Goal: Task Accomplishment & Management: Use online tool/utility

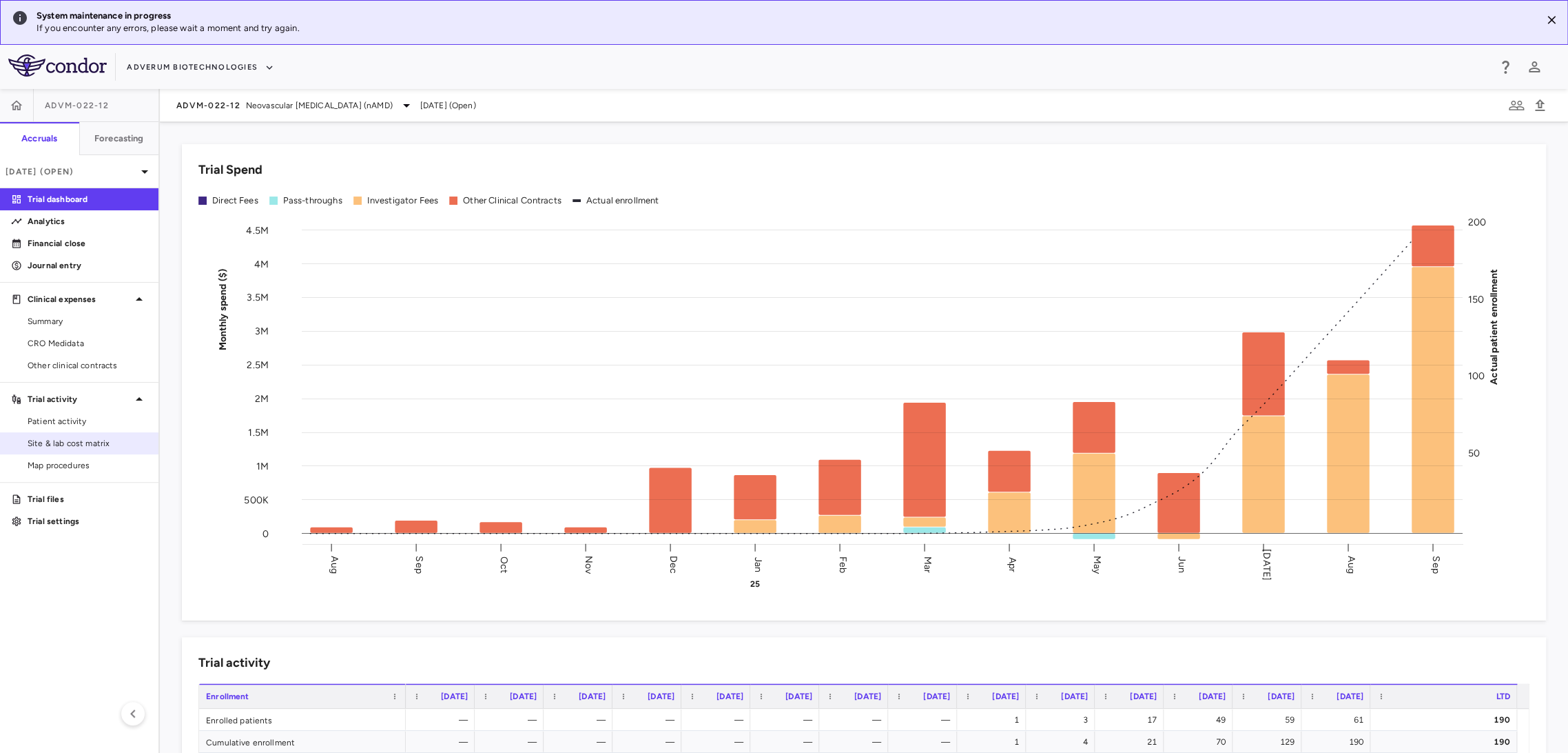
click at [44, 449] on span "Site & lab cost matrix" at bounding box center [87, 444] width 120 height 13
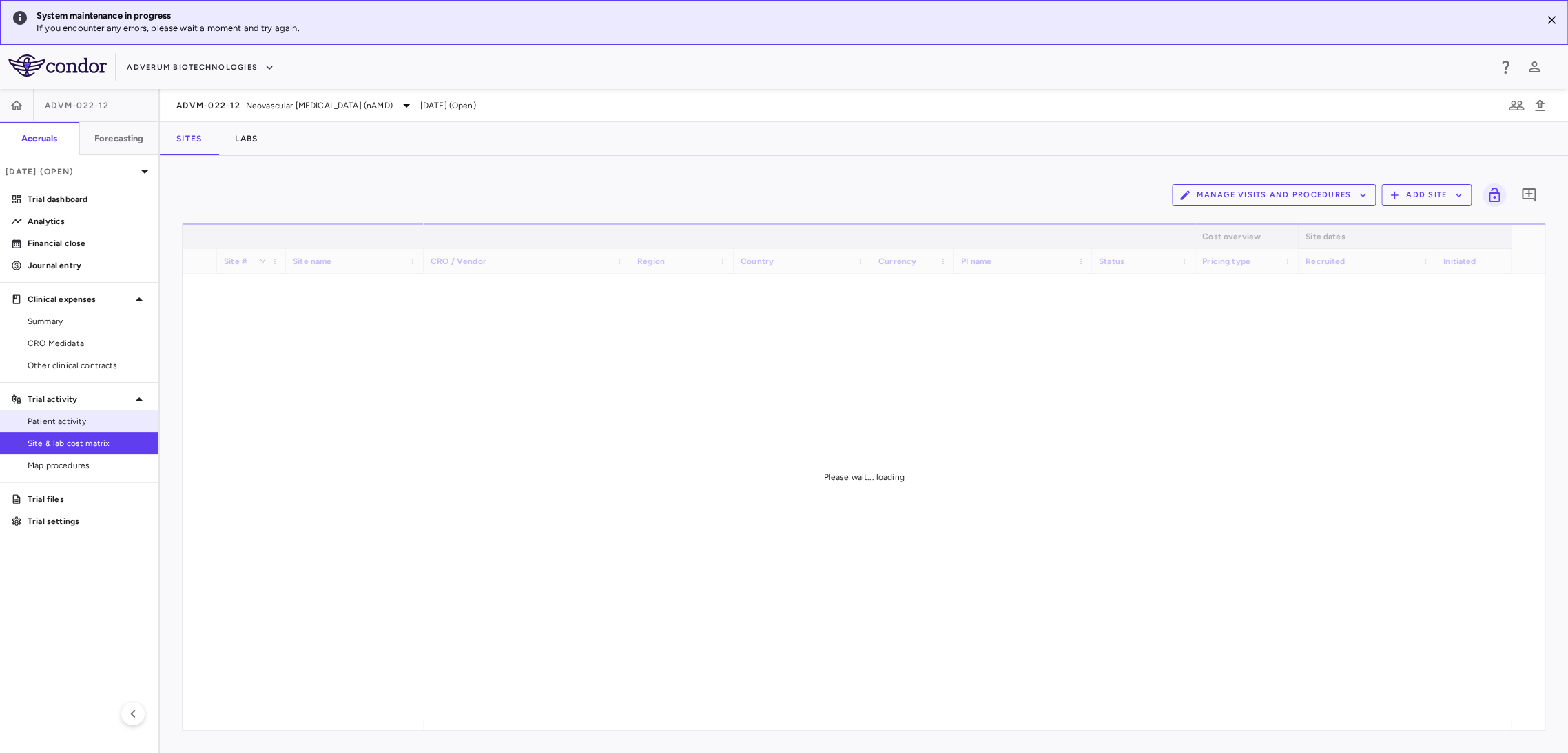
click at [75, 417] on span "Patient activity" at bounding box center [87, 421] width 120 height 13
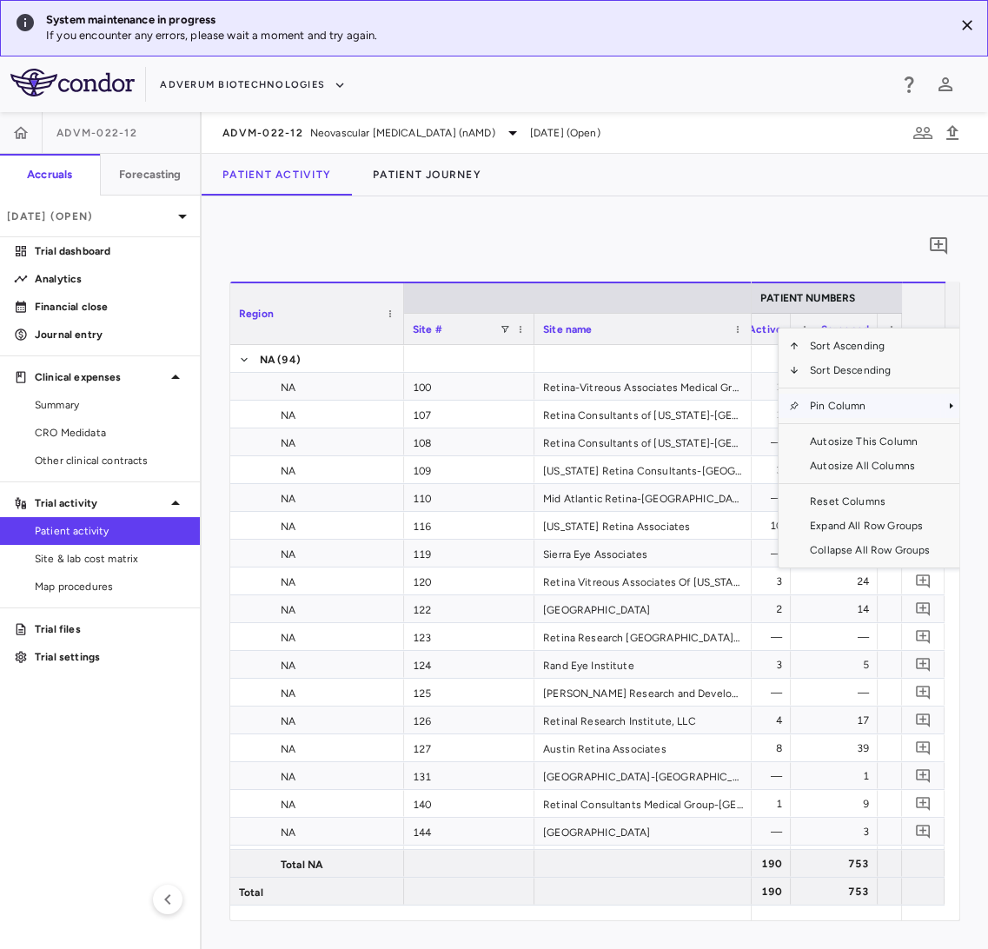
click at [839, 410] on span "Pin Column" at bounding box center [869, 406] width 141 height 24
click at [864, 404] on span "Pin Column" at bounding box center [869, 406] width 141 height 24
click at [744, 432] on span "Pin Left" at bounding box center [737, 436] width 65 height 24
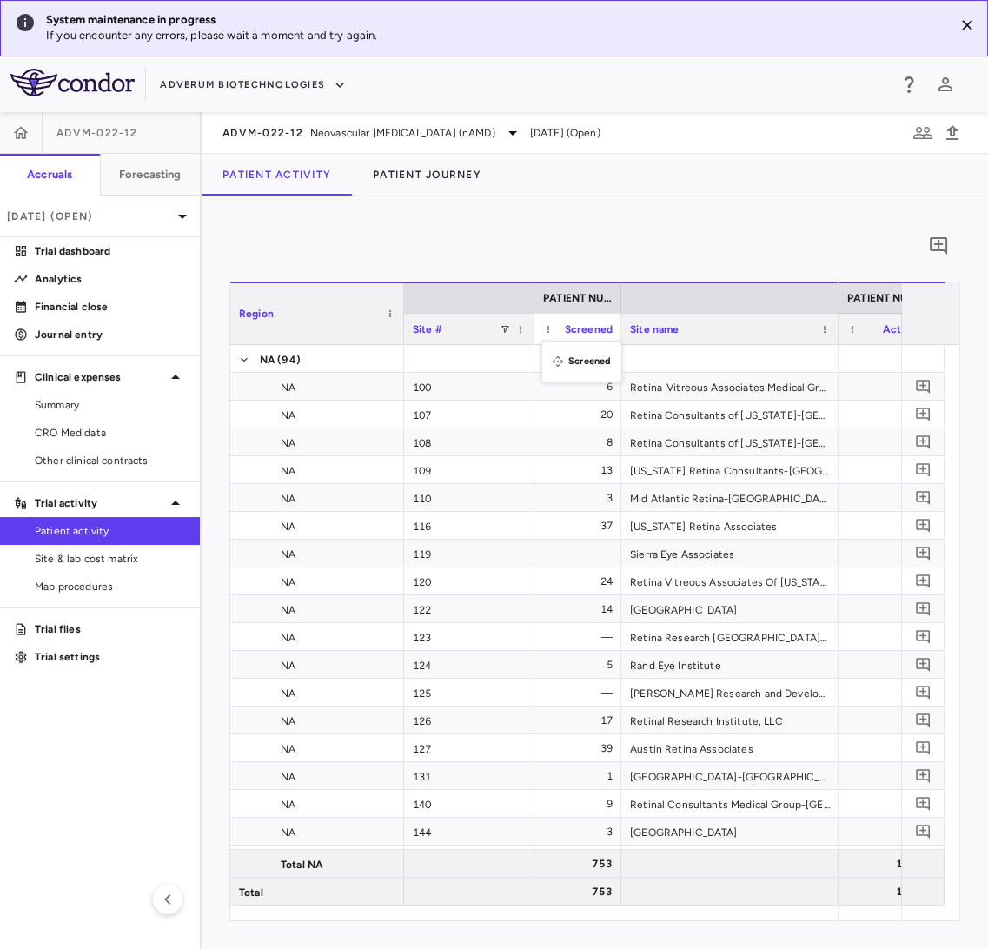
drag, startPoint x: 781, startPoint y: 325, endPoint x: 550, endPoint y: 351, distance: 232.5
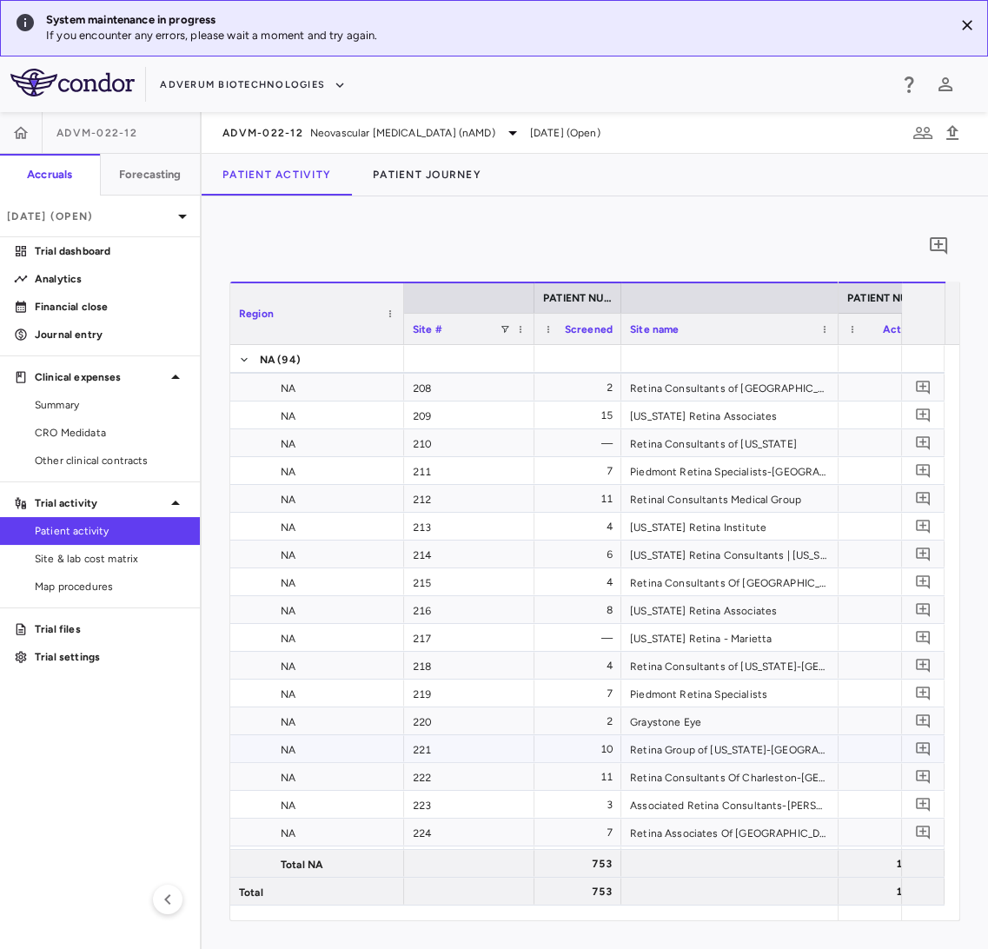
scroll to position [1910, 0]
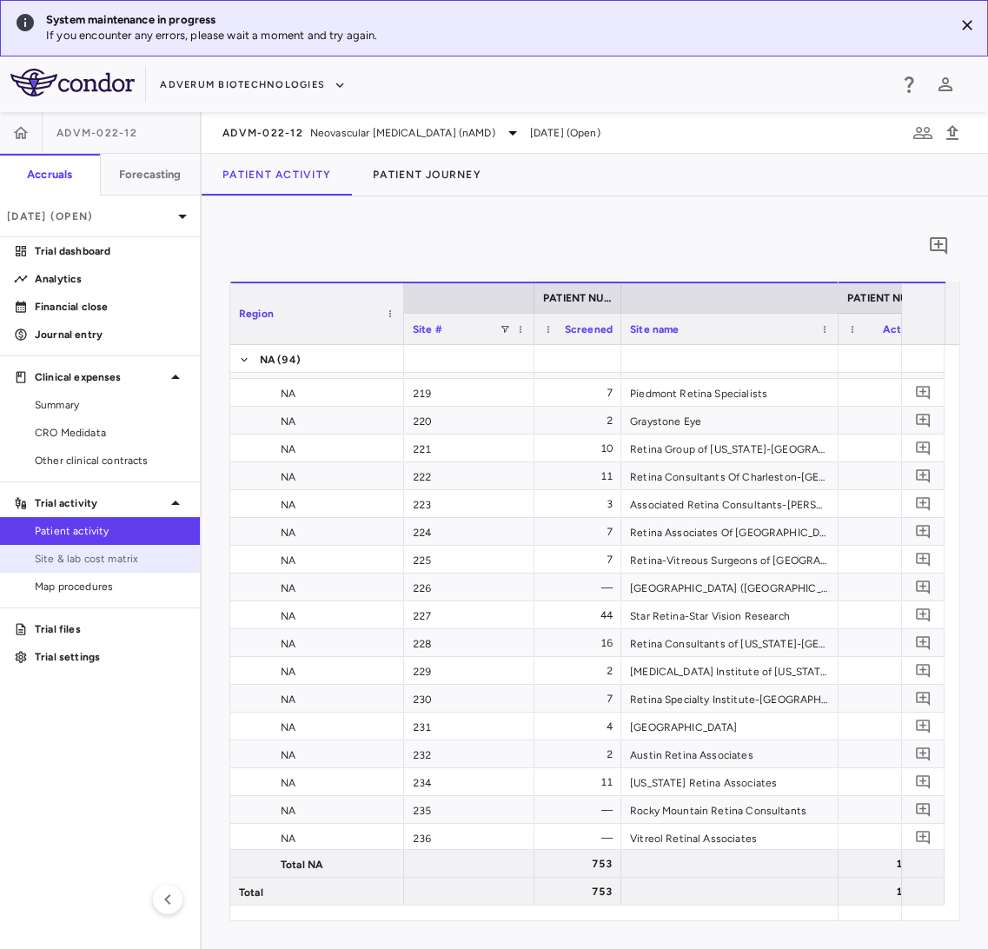
click at [96, 561] on span "Site & lab cost matrix" at bounding box center [110, 559] width 151 height 16
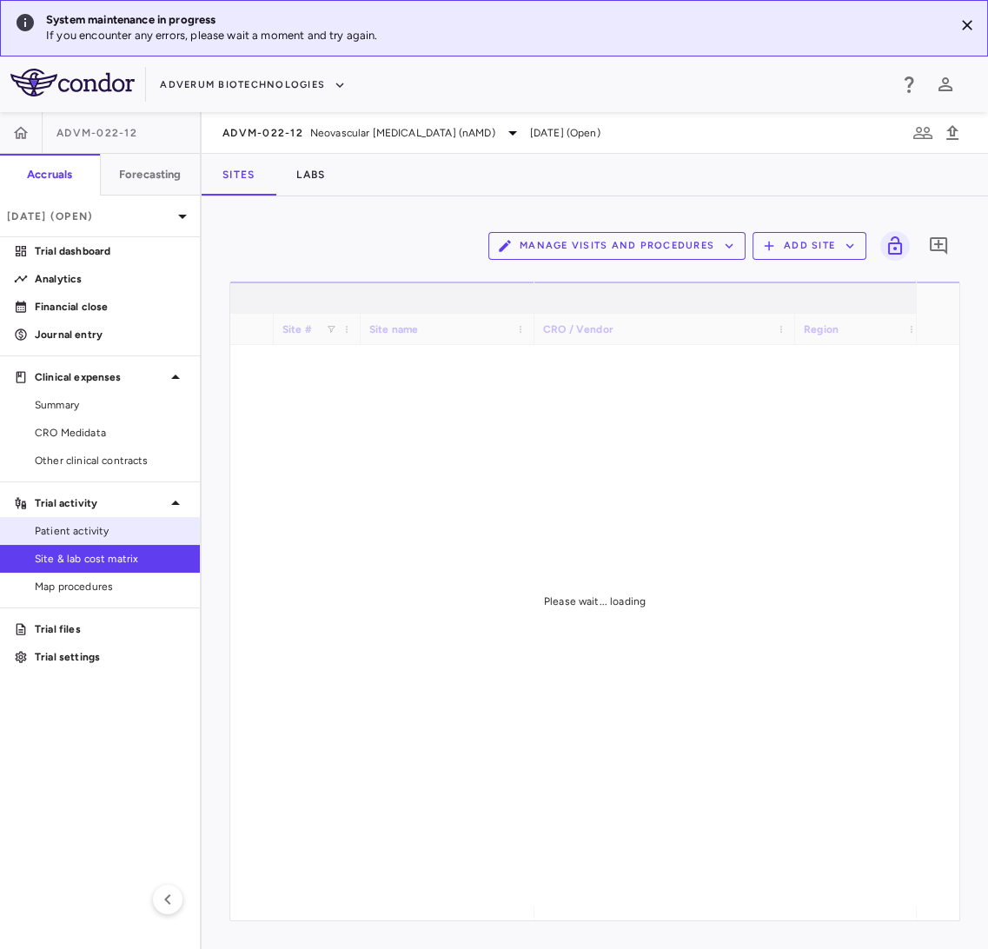
click at [76, 526] on span "Patient activity" at bounding box center [110, 531] width 151 height 16
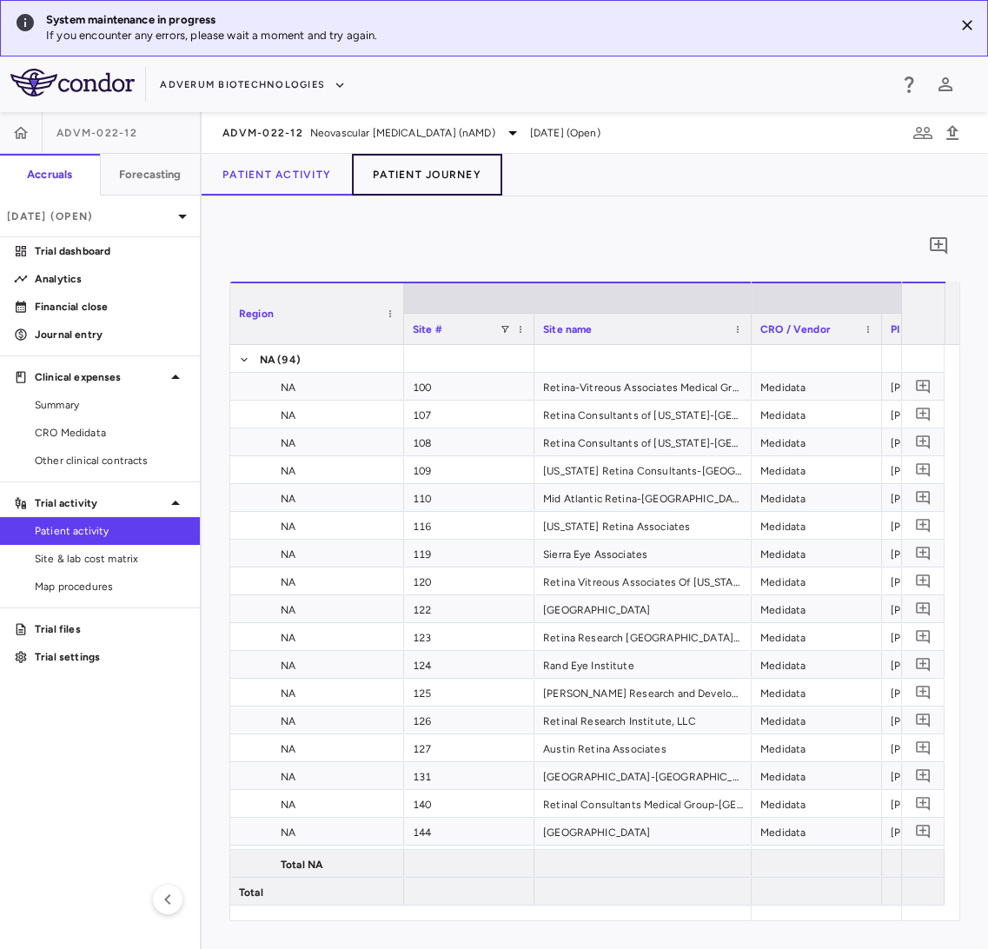
click at [424, 181] on button "Patient Journey" at bounding box center [427, 175] width 150 height 42
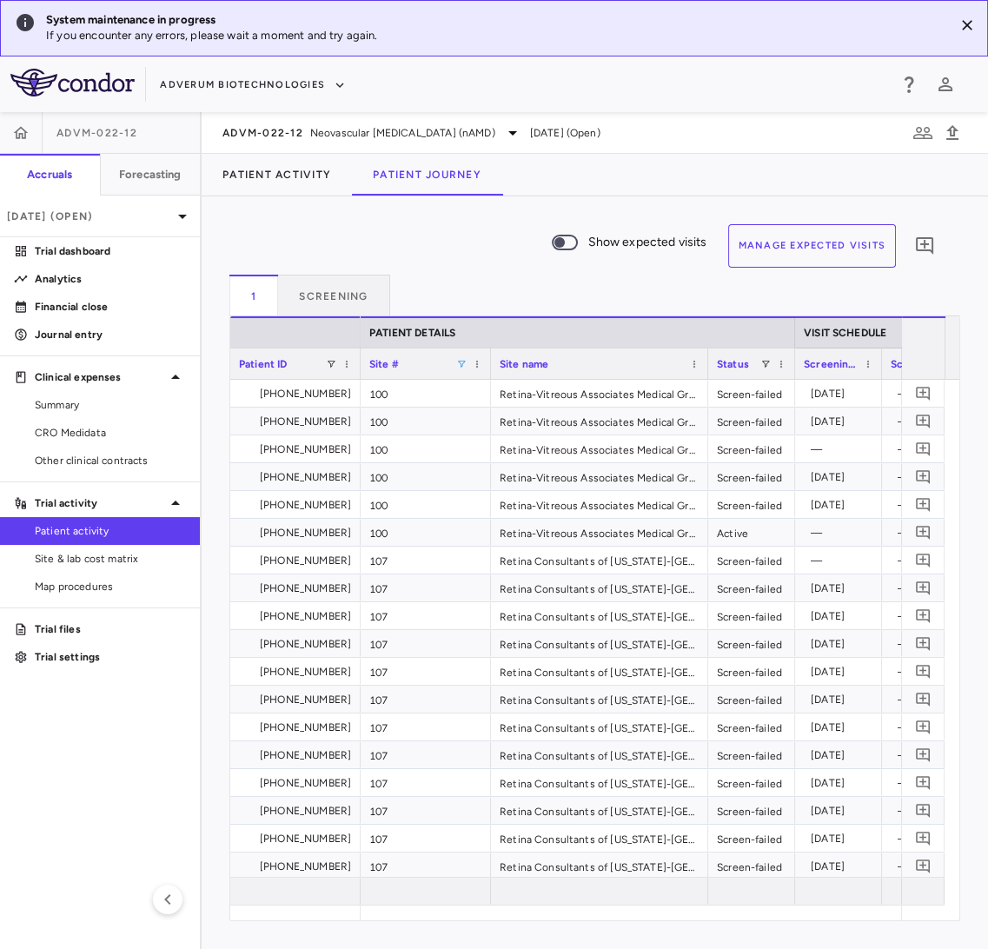
click at [465, 360] on span at bounding box center [461, 364] width 10 height 10
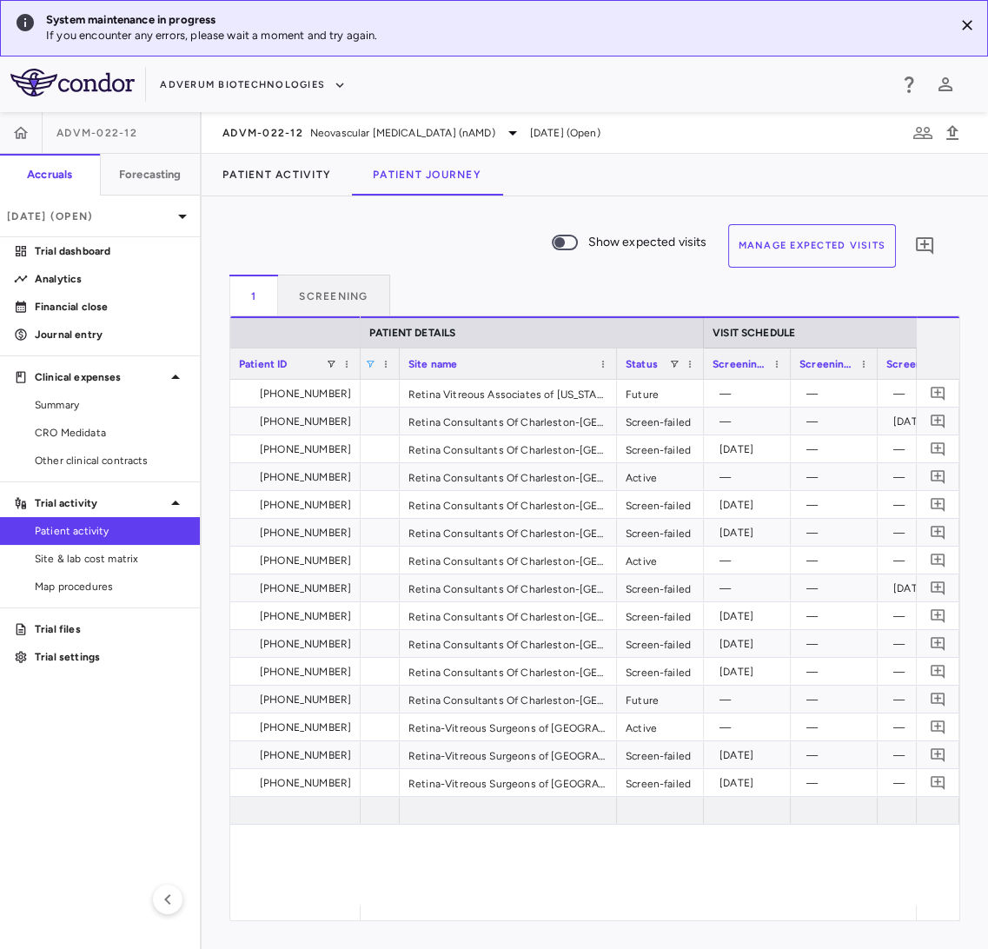
scroll to position [0, 157]
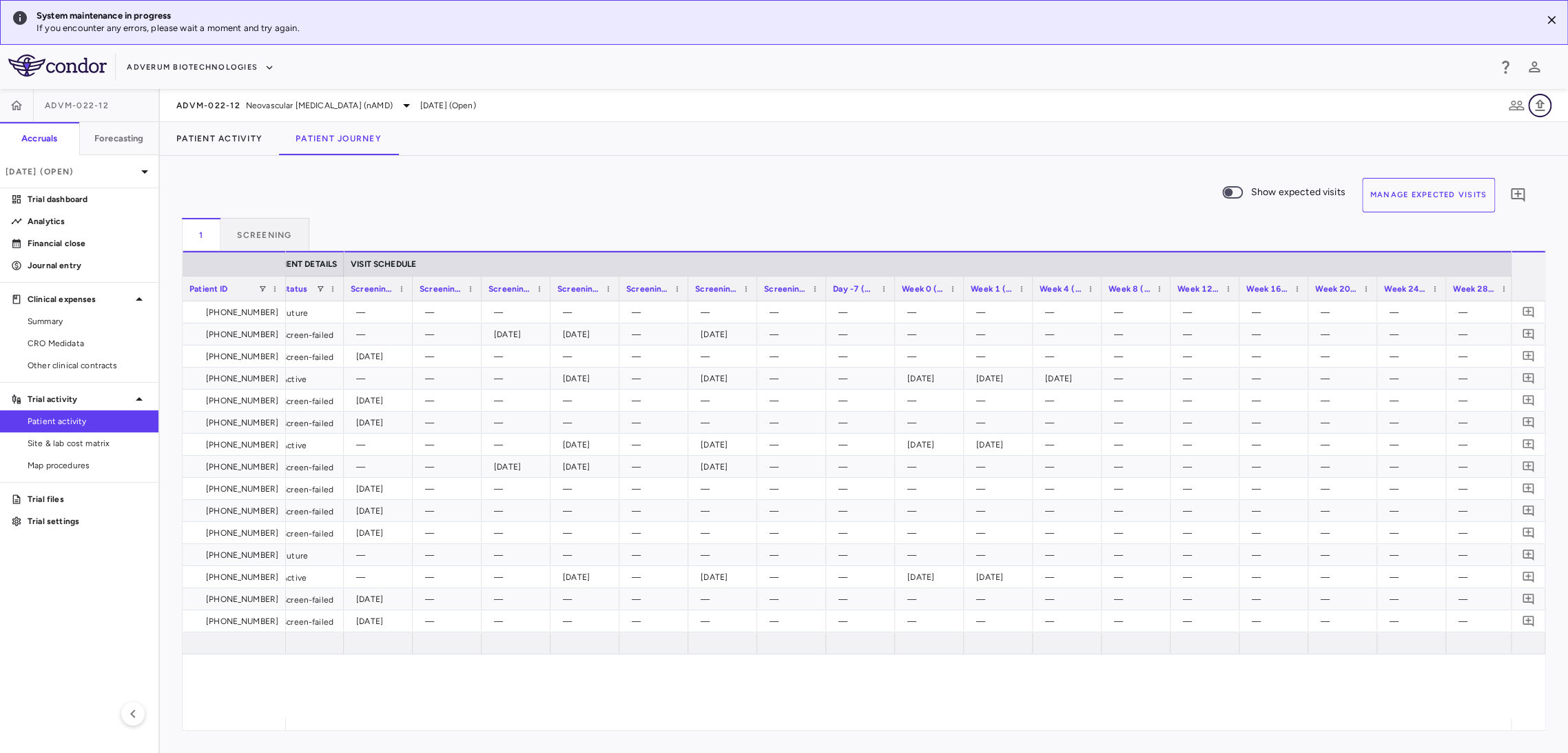
click at [1543, 98] on icon "button" at bounding box center [1539, 105] width 17 height 17
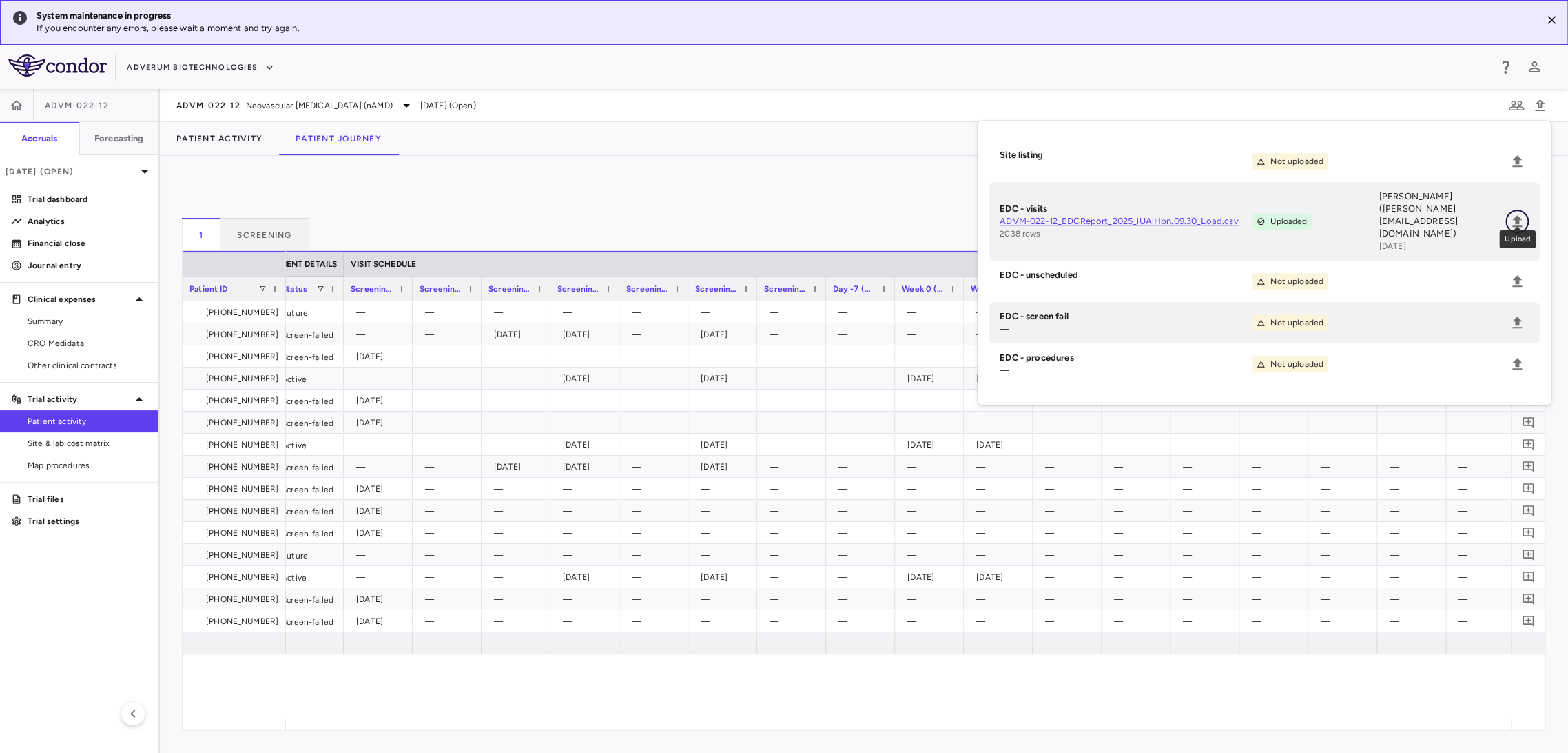
click at [1516, 215] on icon "Upload" at bounding box center [1517, 221] width 10 height 12
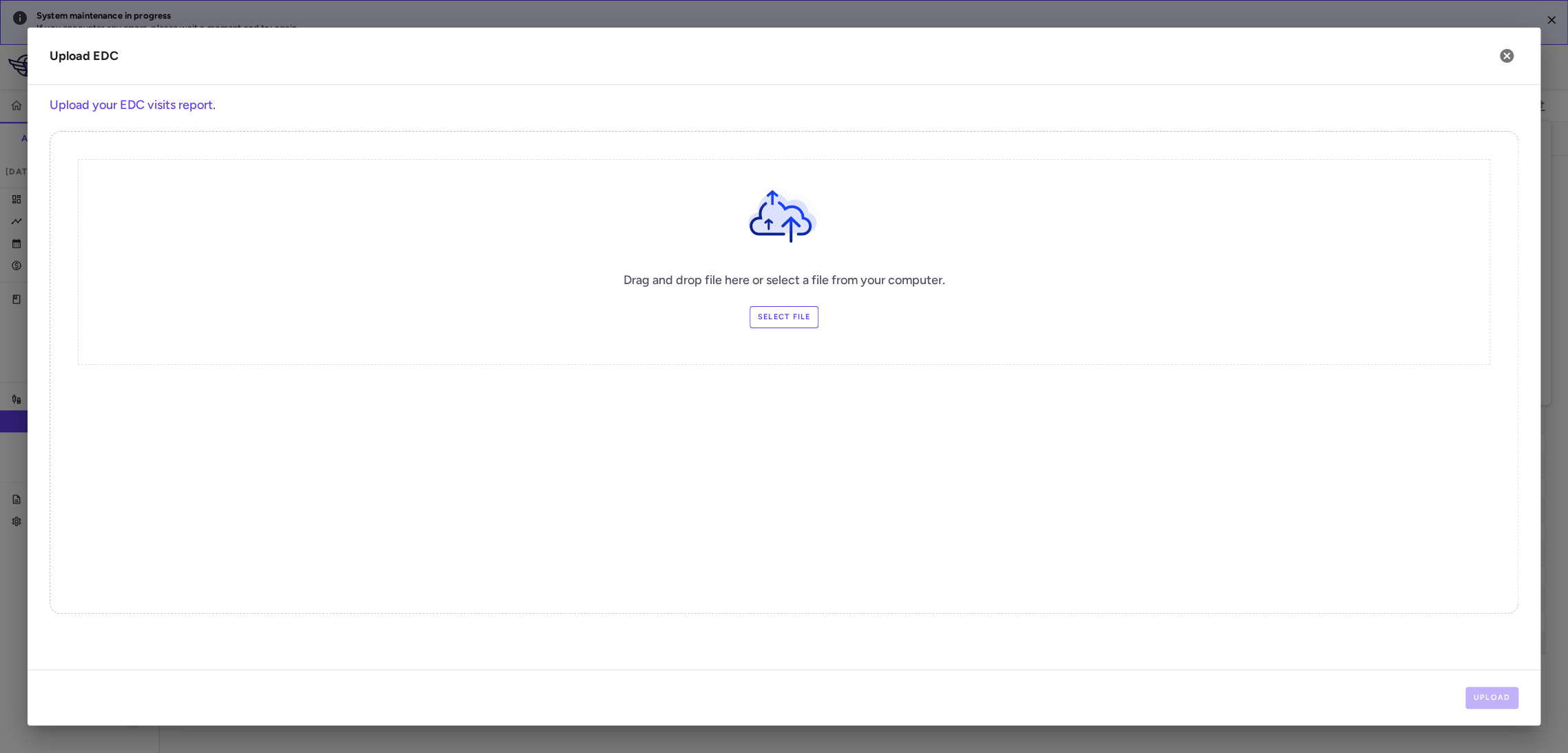
click at [795, 313] on label "Select file" at bounding box center [784, 317] width 70 height 22
click at [0, 0] on input "Select file" at bounding box center [0, 0] width 0 height 0
click at [1508, 690] on button "Upload" at bounding box center [1493, 697] width 54 height 22
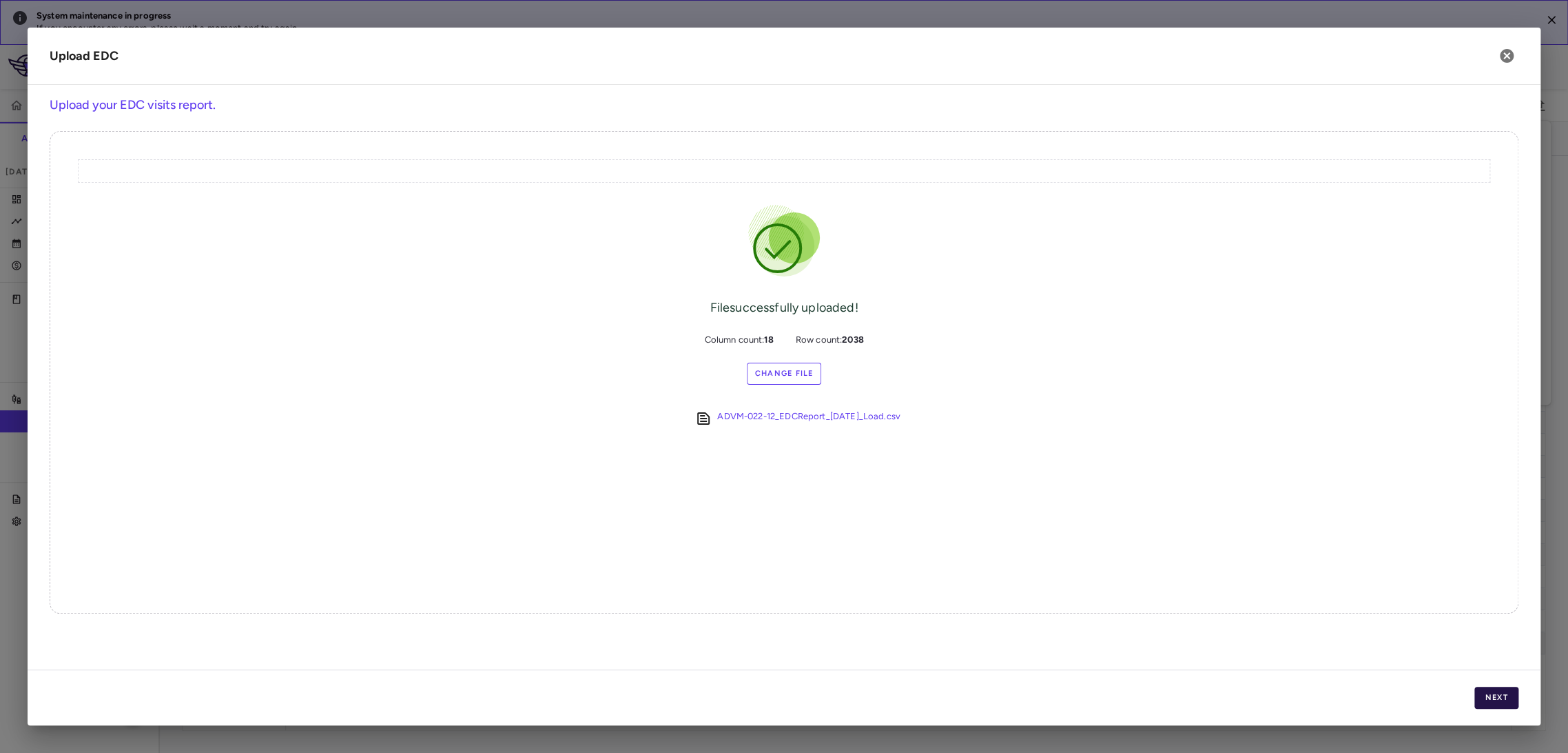
click at [1505, 697] on button "Next" at bounding box center [1497, 697] width 44 height 22
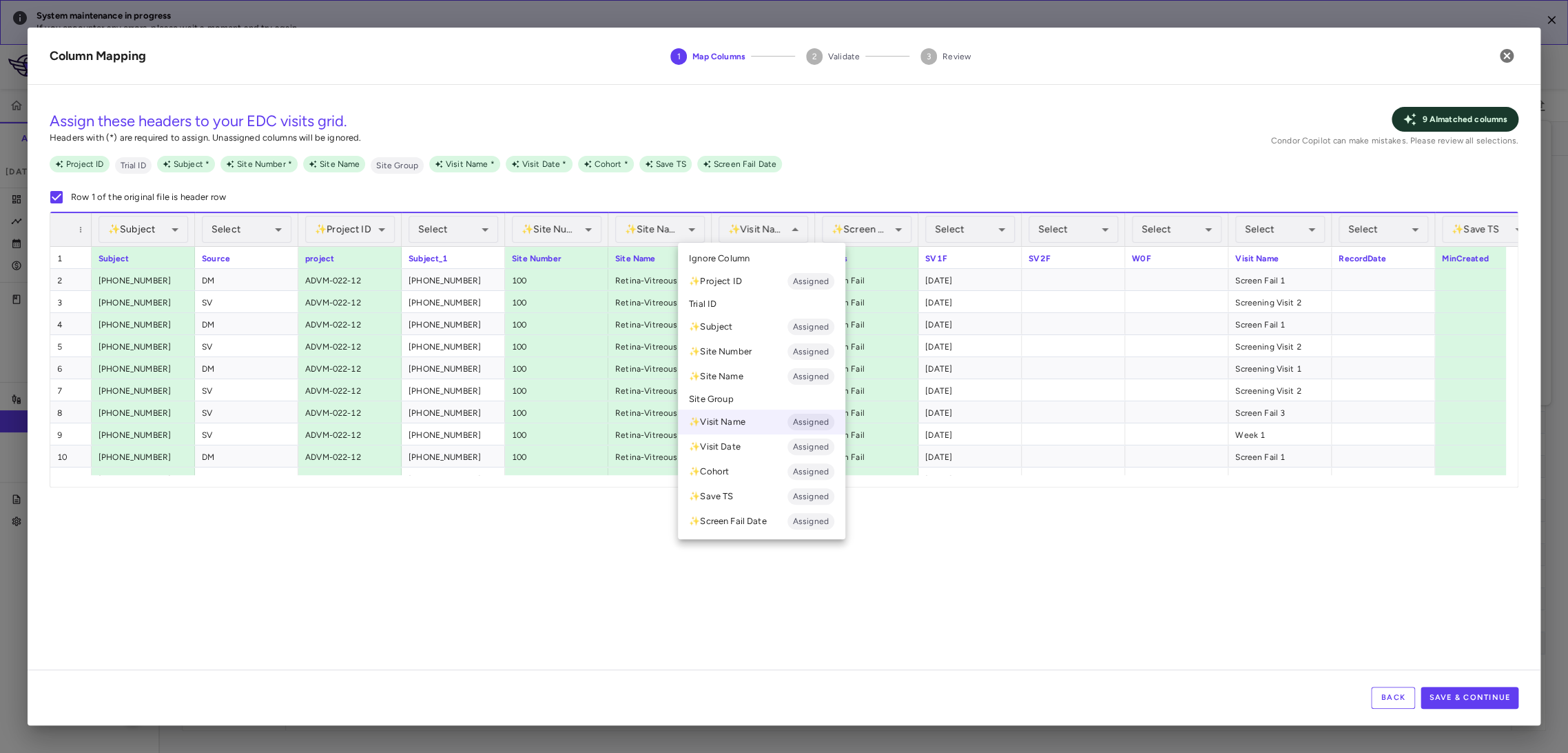
click at [753, 252] on li "Ignore Column" at bounding box center [761, 259] width 167 height 21
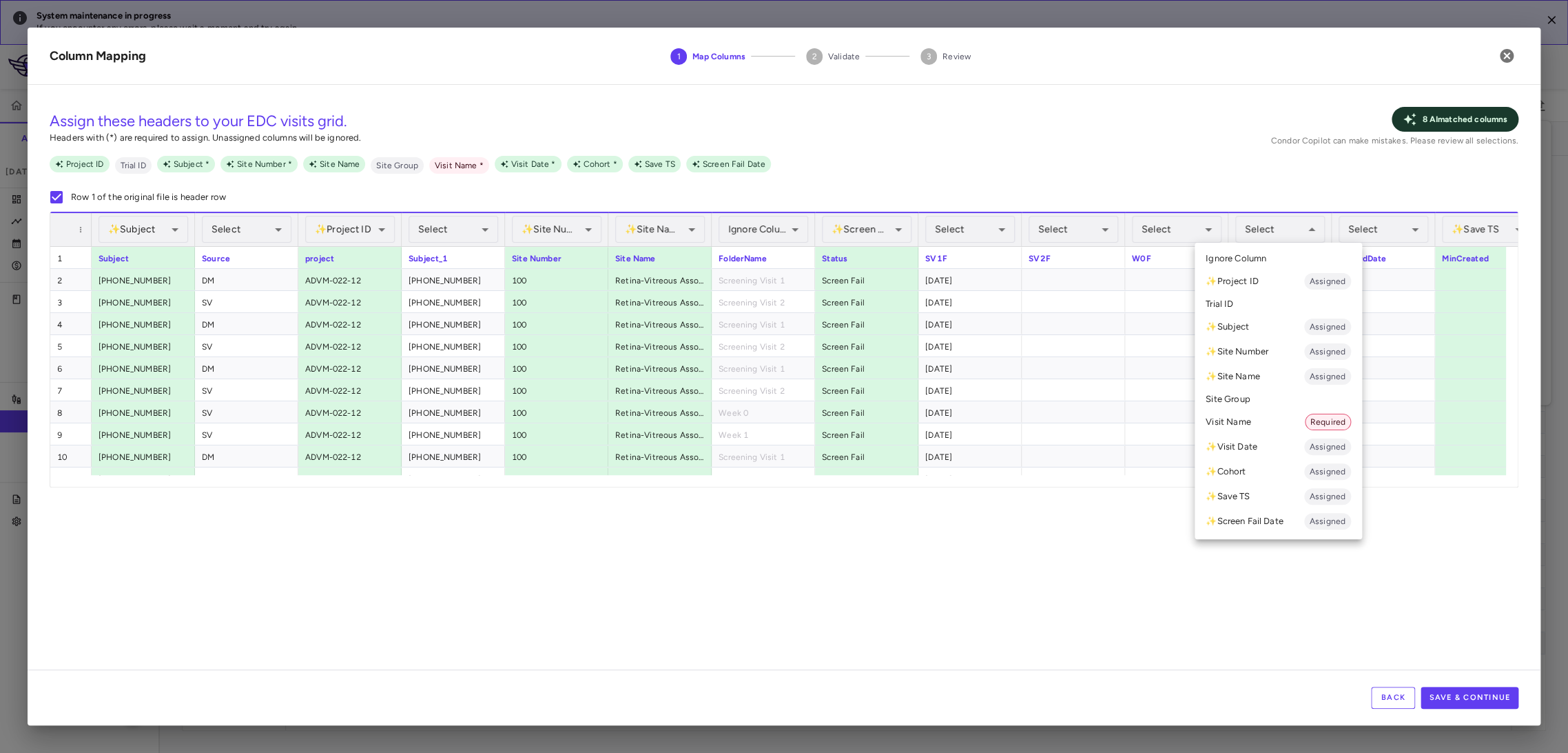
click at [1304, 423] on li "Visit Name Required" at bounding box center [1278, 421] width 167 height 25
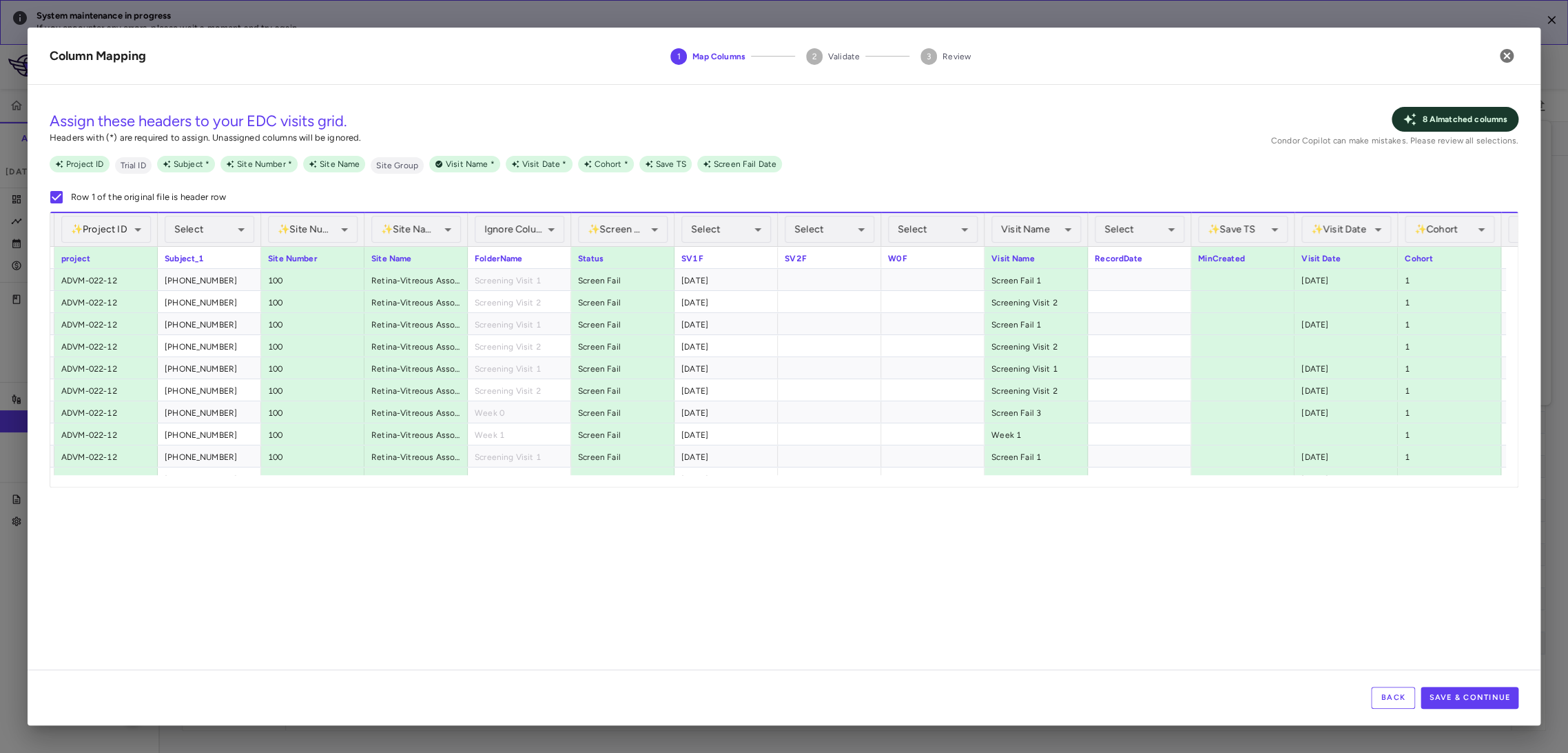
scroll to position [0, 393]
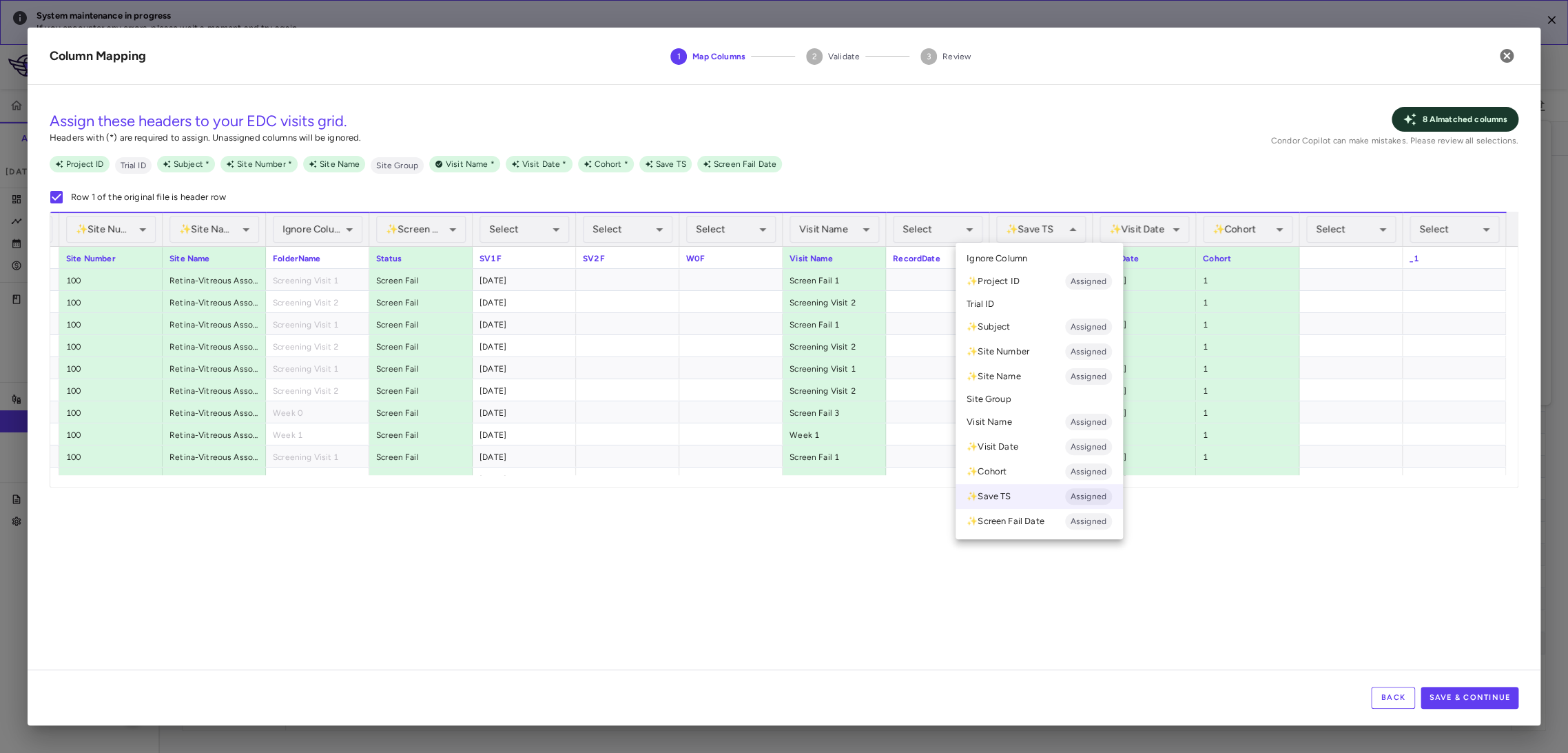
click at [1070, 263] on li "Ignore Column" at bounding box center [1039, 259] width 167 height 21
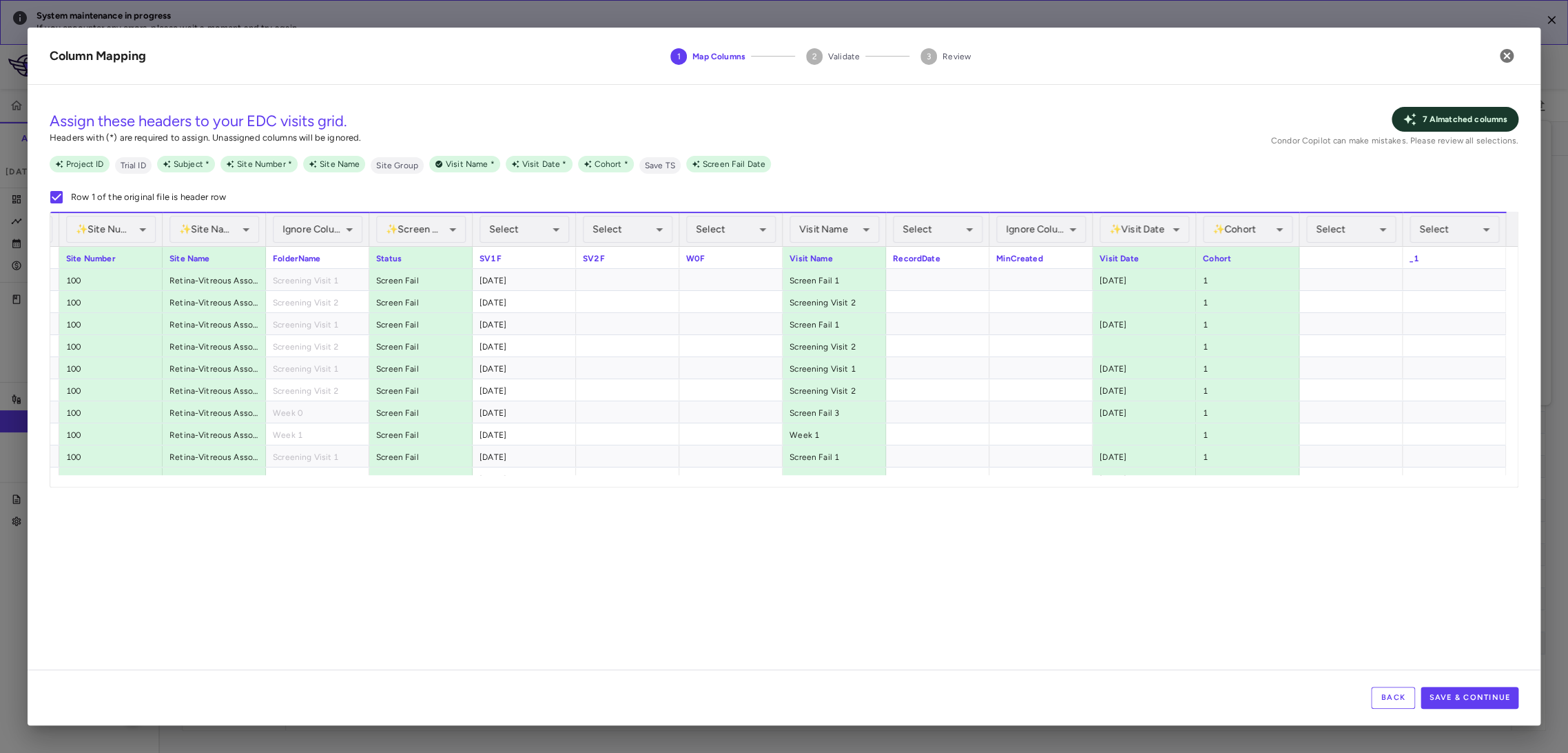
click at [1160, 488] on div "**********" at bounding box center [784, 382] width 1513 height 574
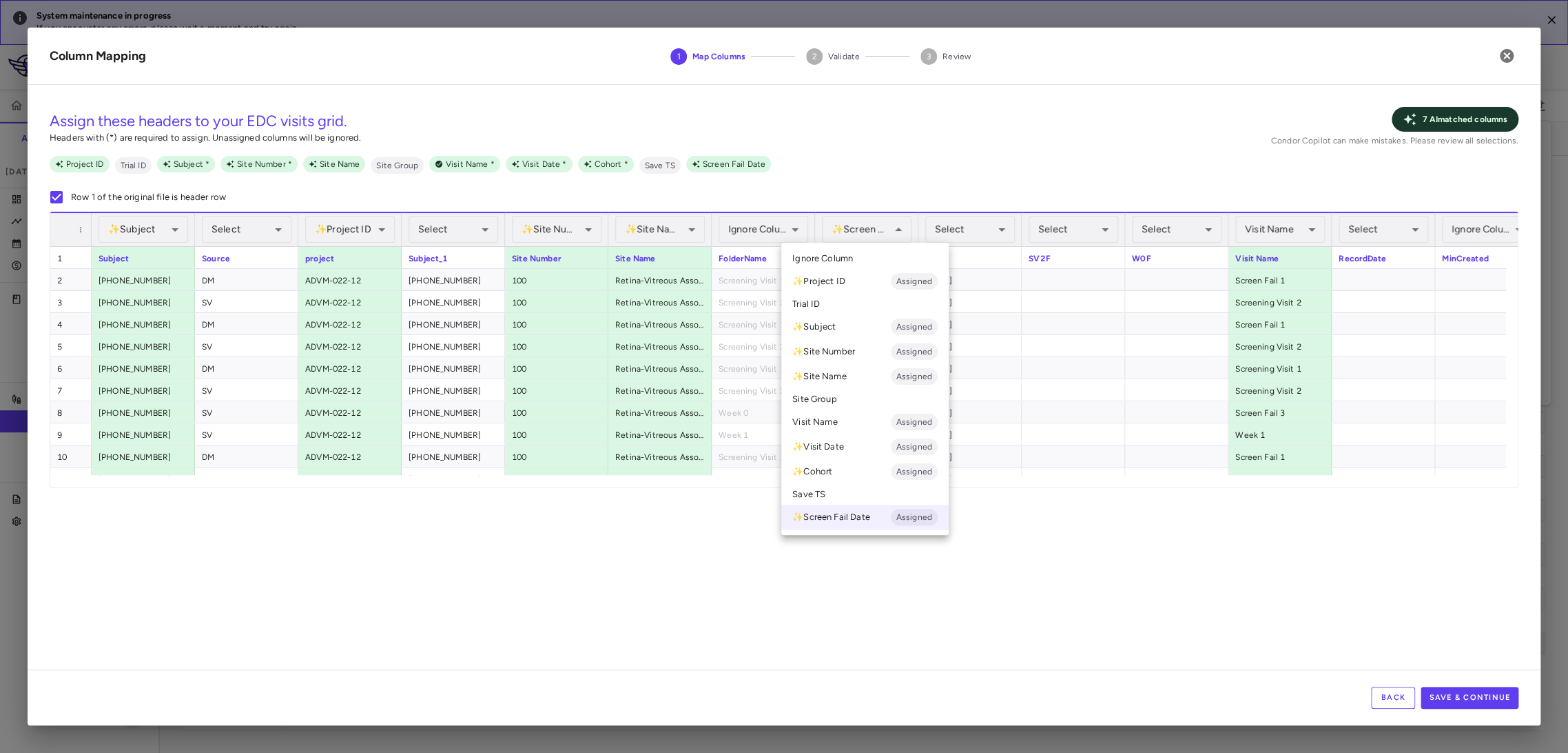
click at [854, 265] on li "Ignore Column" at bounding box center [865, 259] width 167 height 21
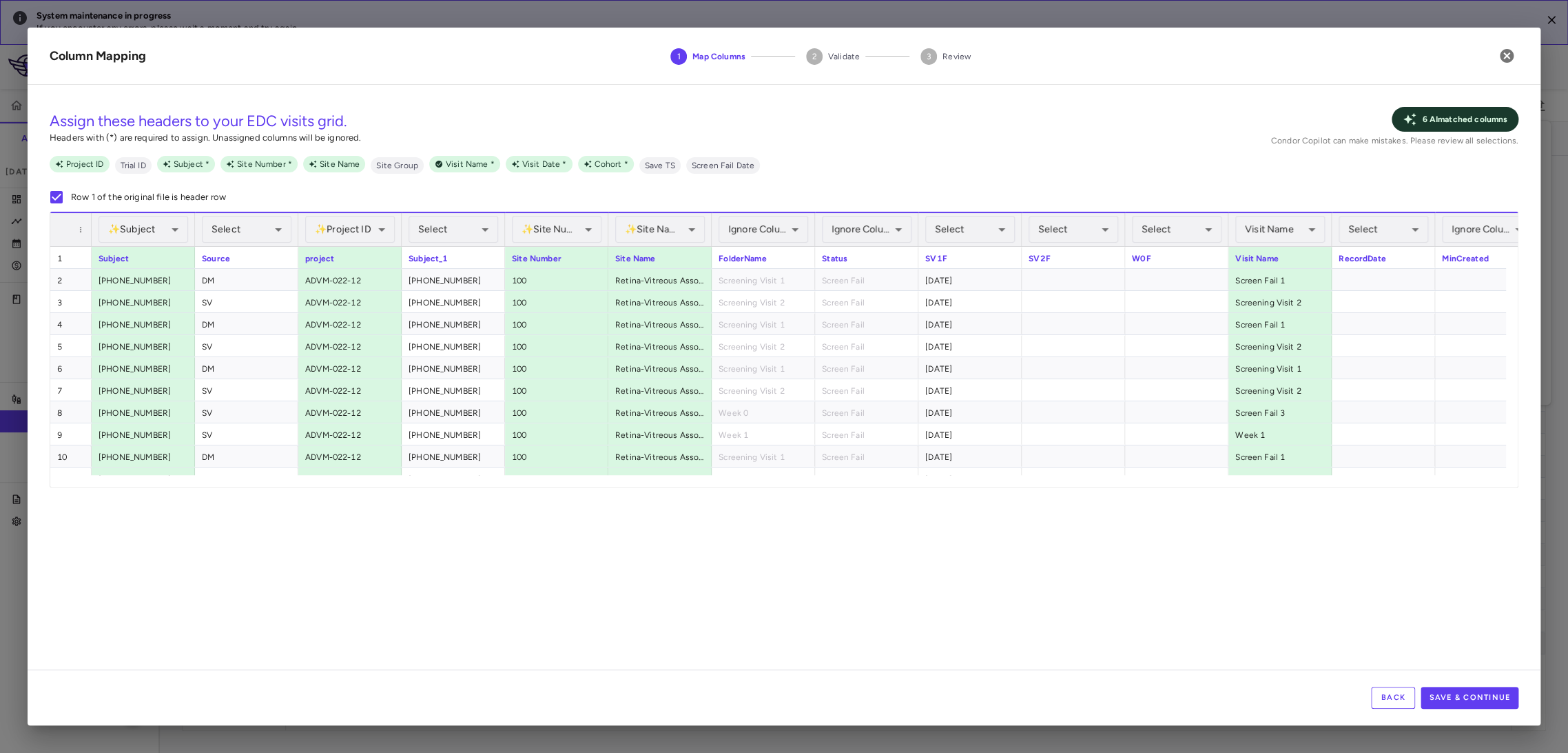
click at [1450, 713] on div "Back Save & Continue" at bounding box center [784, 697] width 1513 height 56
click at [1450, 698] on button "Save & Continue" at bounding box center [1469, 697] width 98 height 22
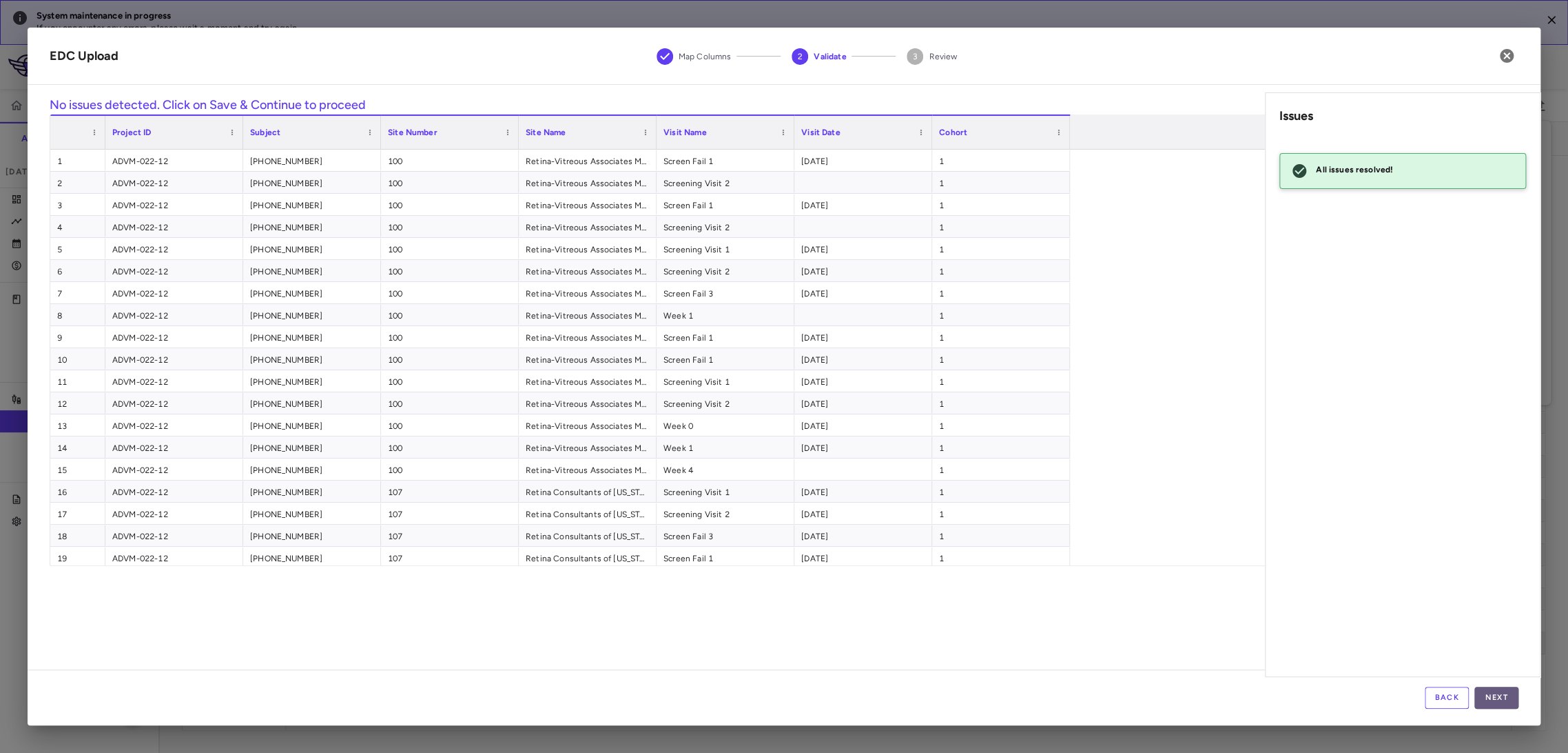
click at [1508, 687] on button "Next" at bounding box center [1497, 697] width 44 height 22
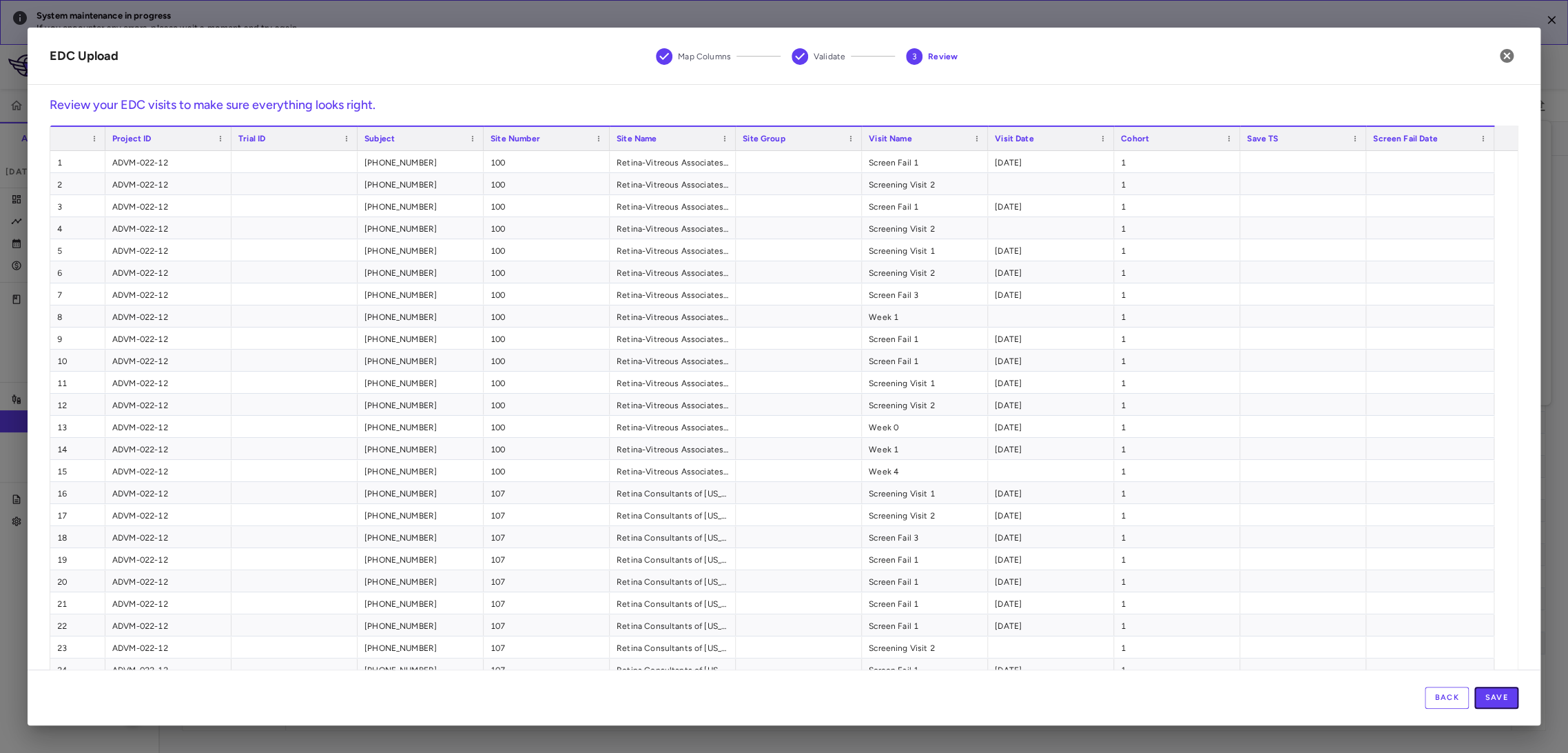
click at [1508, 687] on button "Save" at bounding box center [1497, 697] width 44 height 22
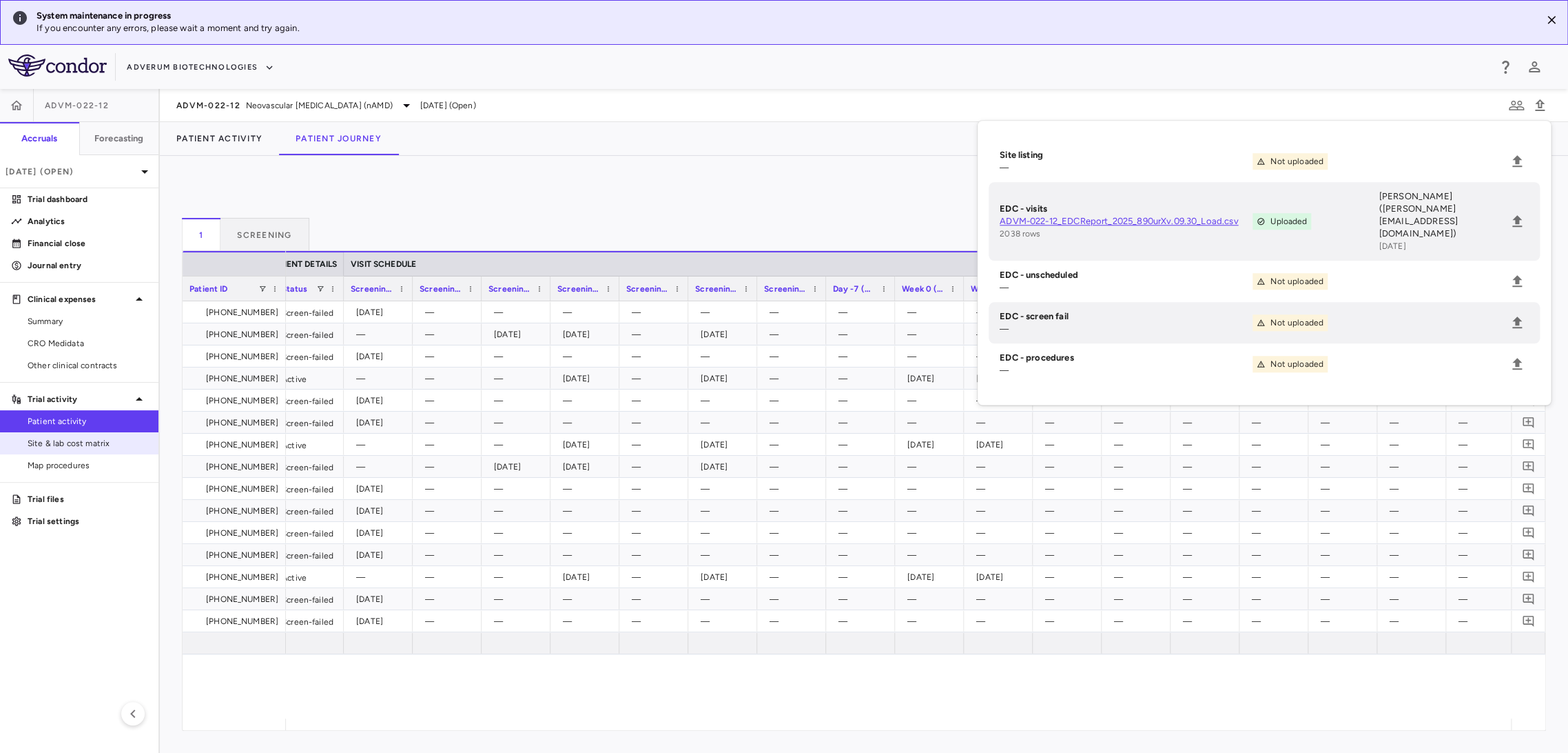
click at [71, 449] on link "Site & lab cost matrix" at bounding box center [79, 444] width 159 height 21
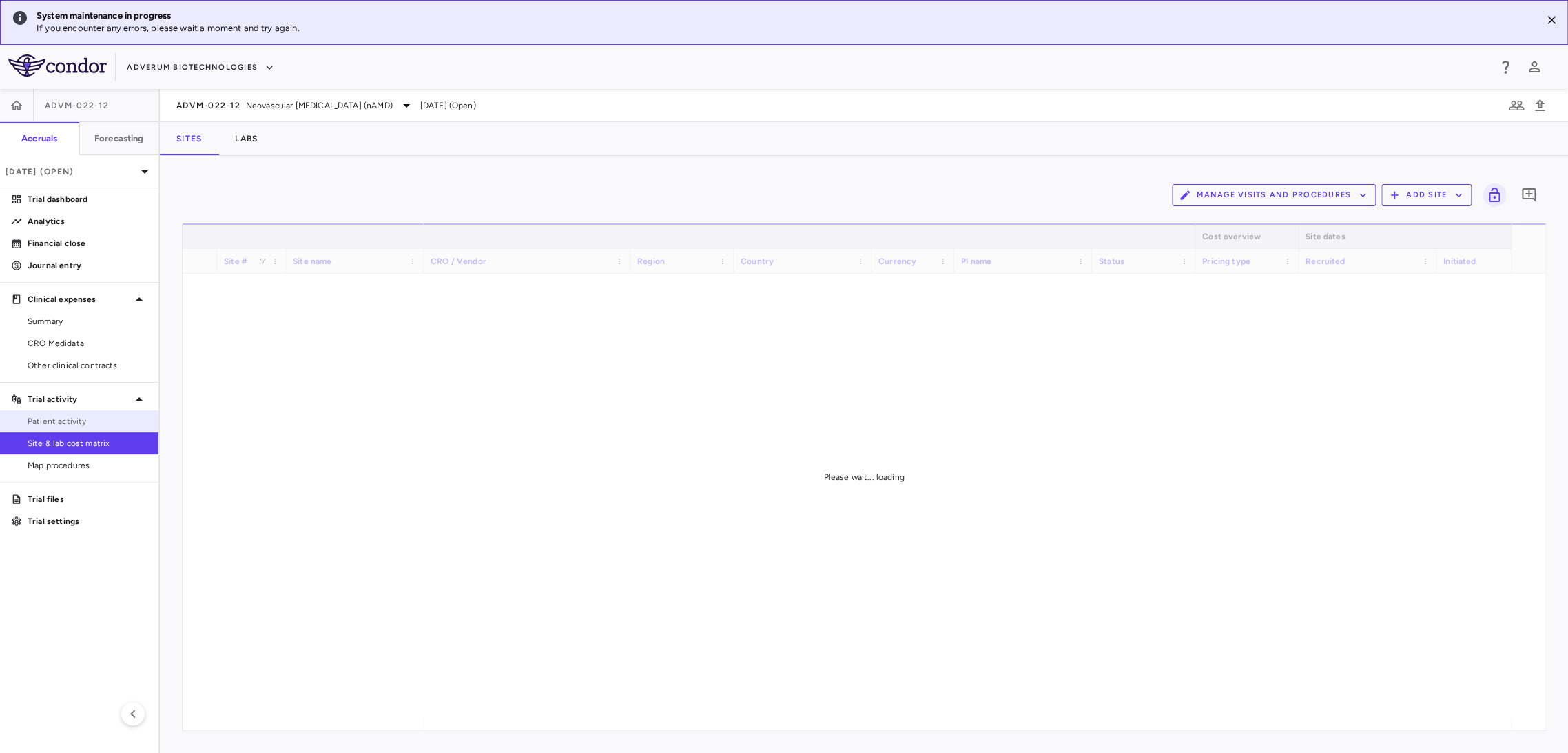
click at [74, 427] on span "Patient activity" at bounding box center [87, 421] width 120 height 13
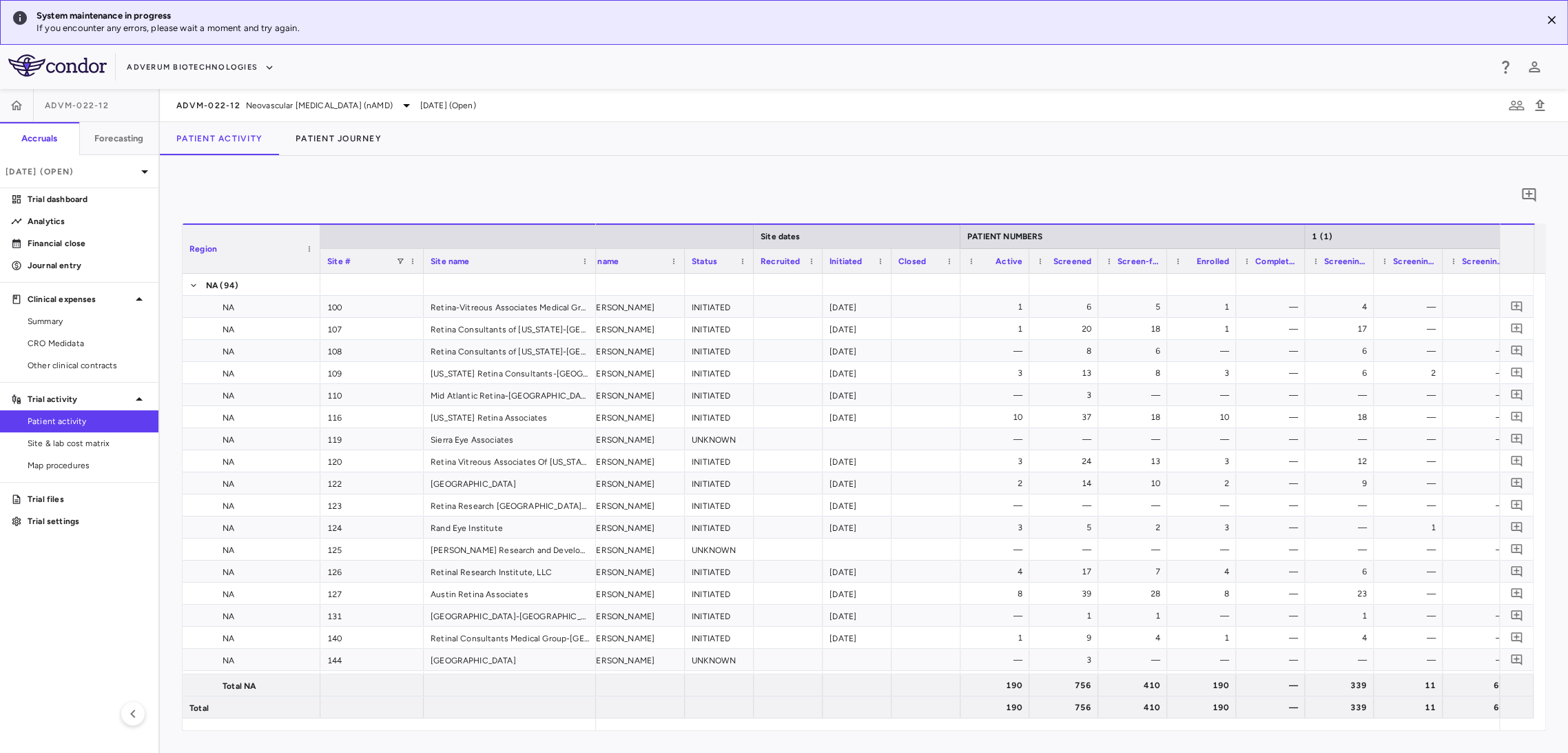
scroll to position [0, 128]
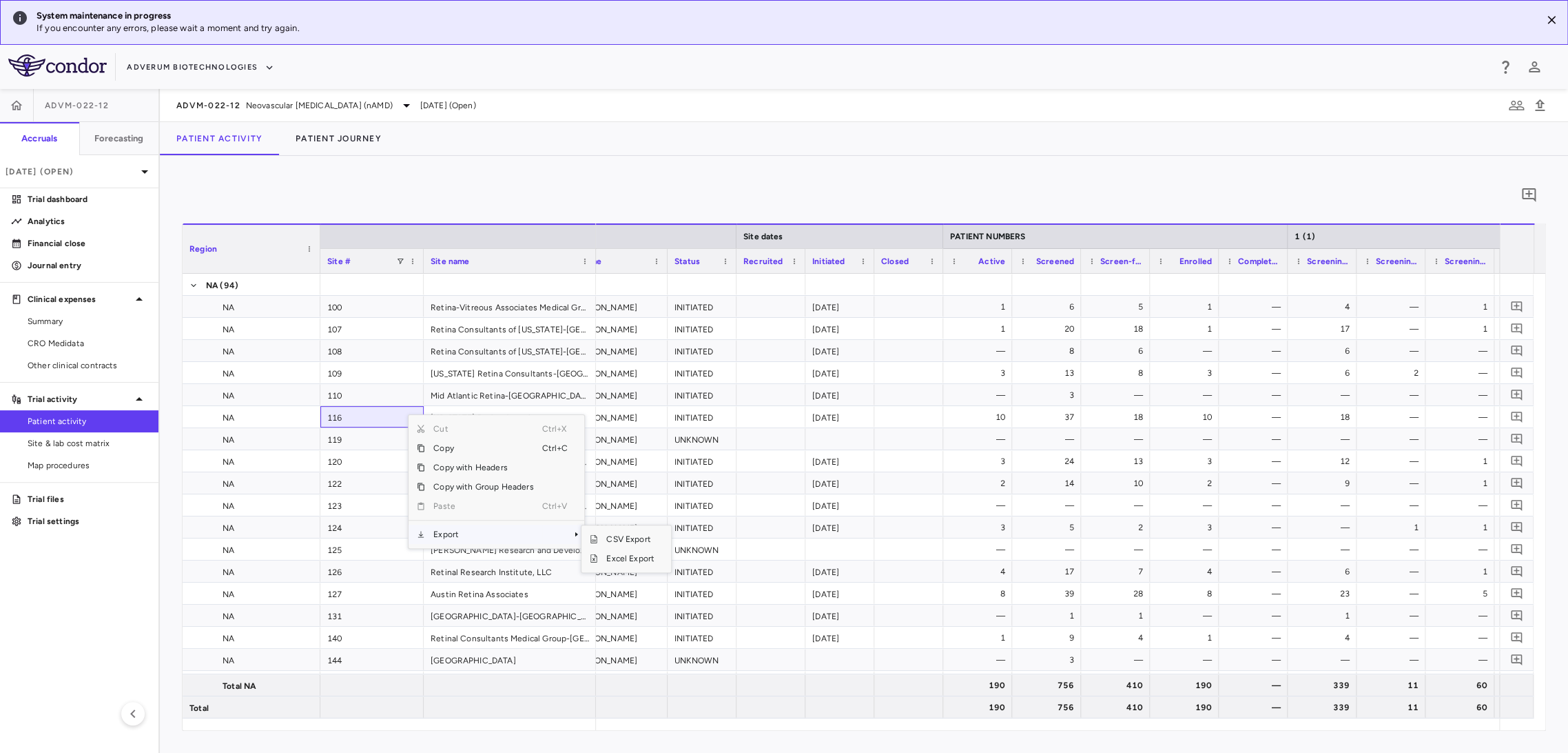
click at [506, 537] on span "Export" at bounding box center [483, 534] width 117 height 19
click at [645, 556] on span "Excel Export" at bounding box center [631, 558] width 65 height 19
click at [339, 129] on button "Patient Journey" at bounding box center [339, 139] width 119 height 33
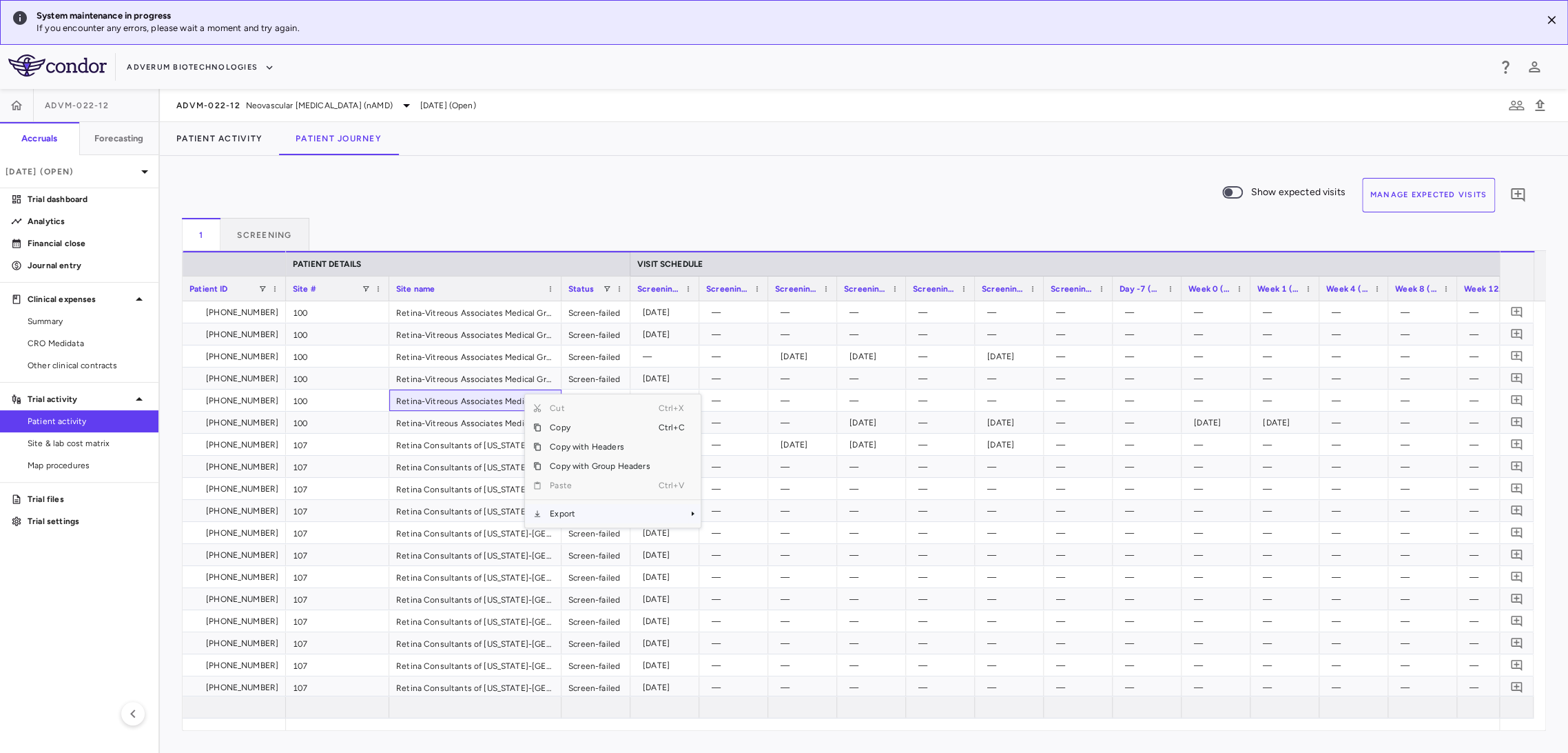
click at [579, 508] on span "Export" at bounding box center [600, 513] width 117 height 19
click at [721, 533] on span "Excel Export" at bounding box center [747, 537] width 65 height 19
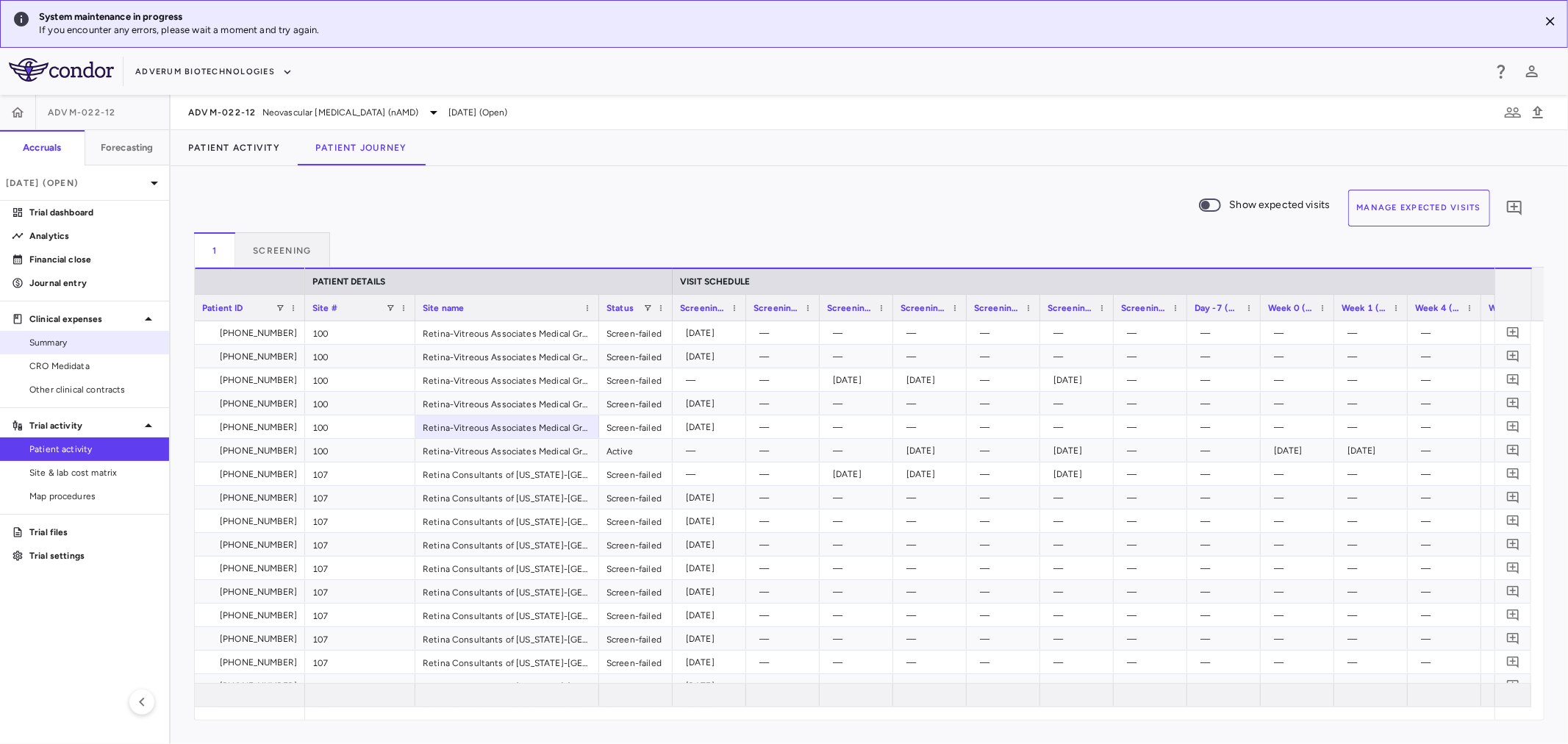
click at [107, 350] on link "Summary" at bounding box center [85, 343] width 169 height 22
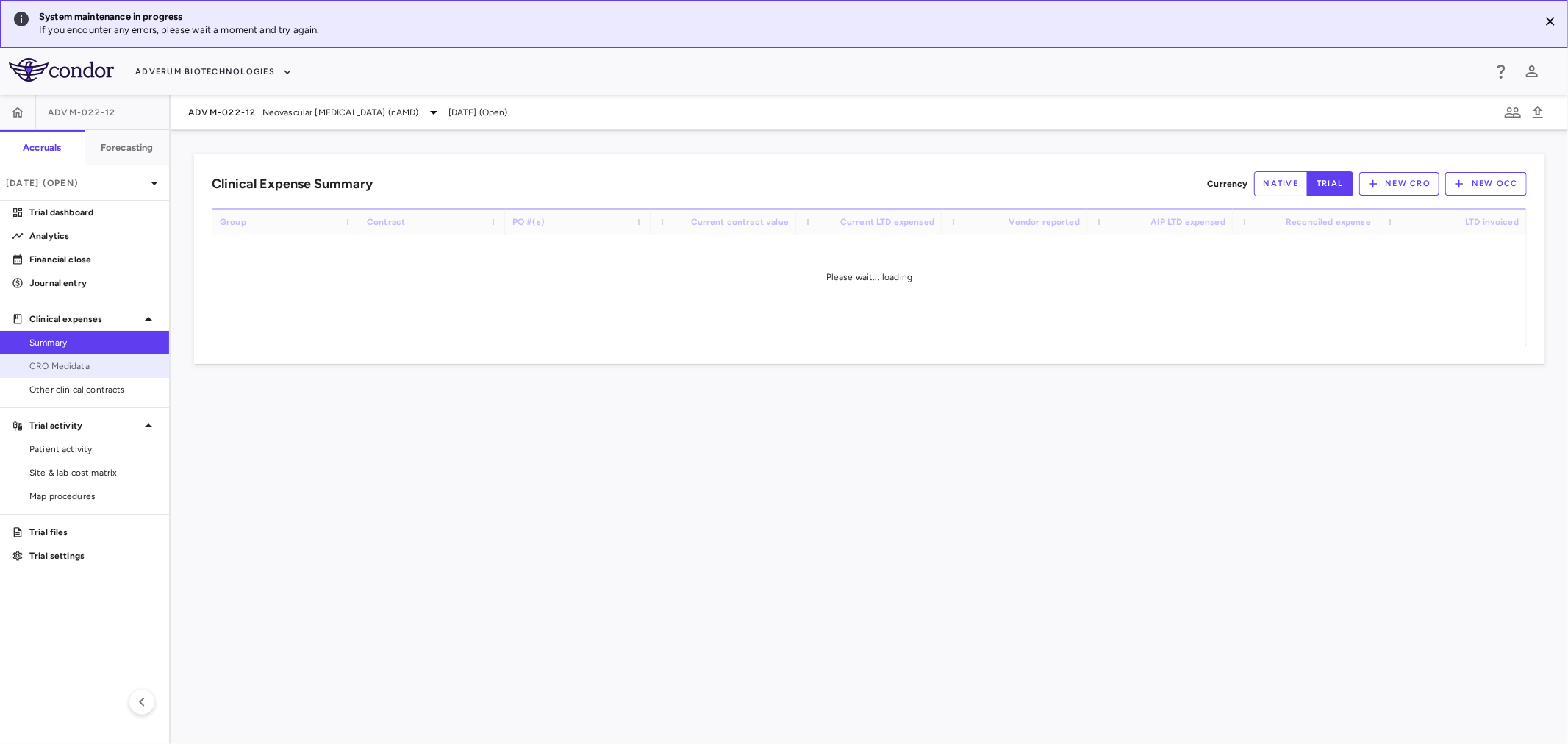
click at [107, 361] on span "CRO Medidata" at bounding box center [93, 366] width 128 height 14
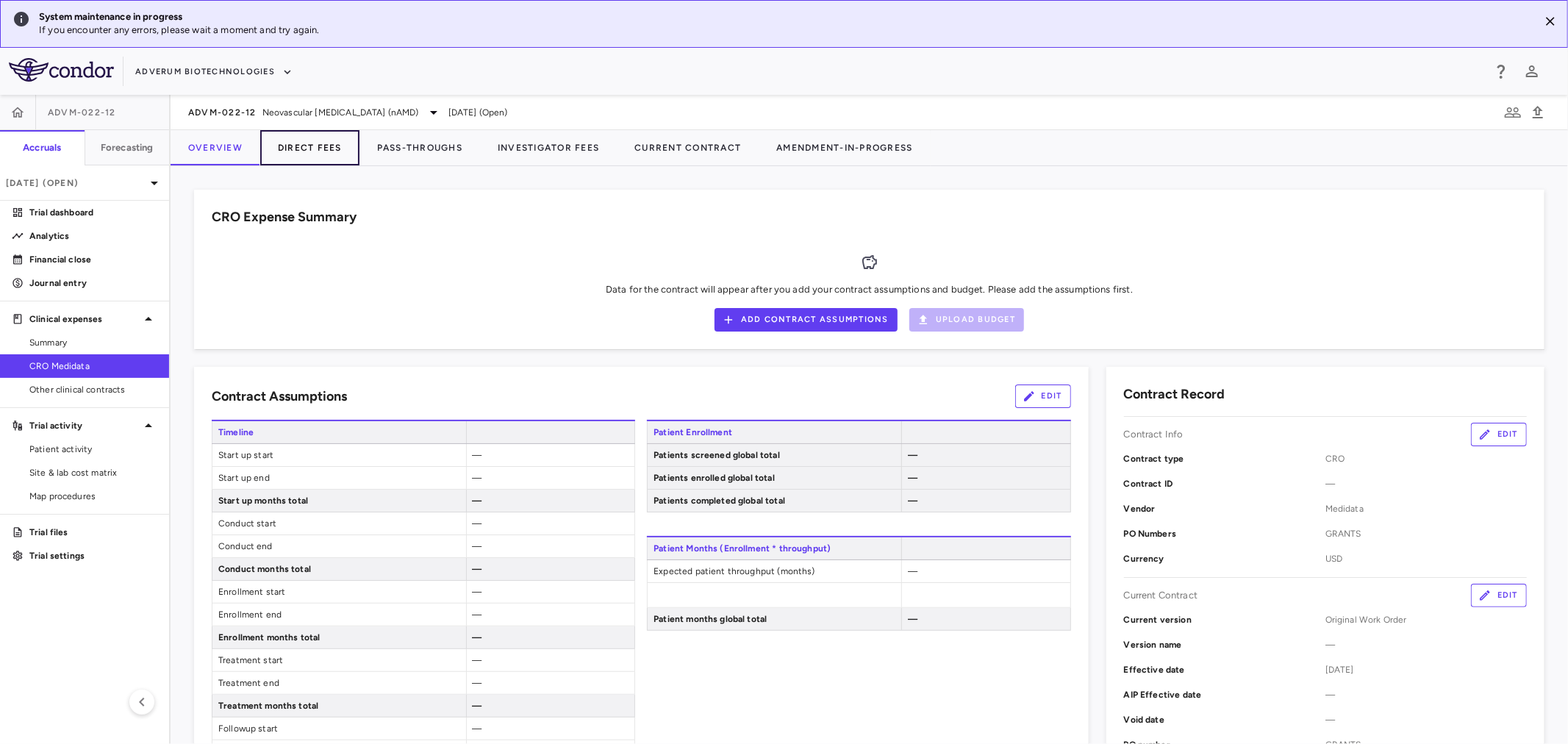
click at [316, 143] on button "Direct Fees" at bounding box center [310, 148] width 99 height 36
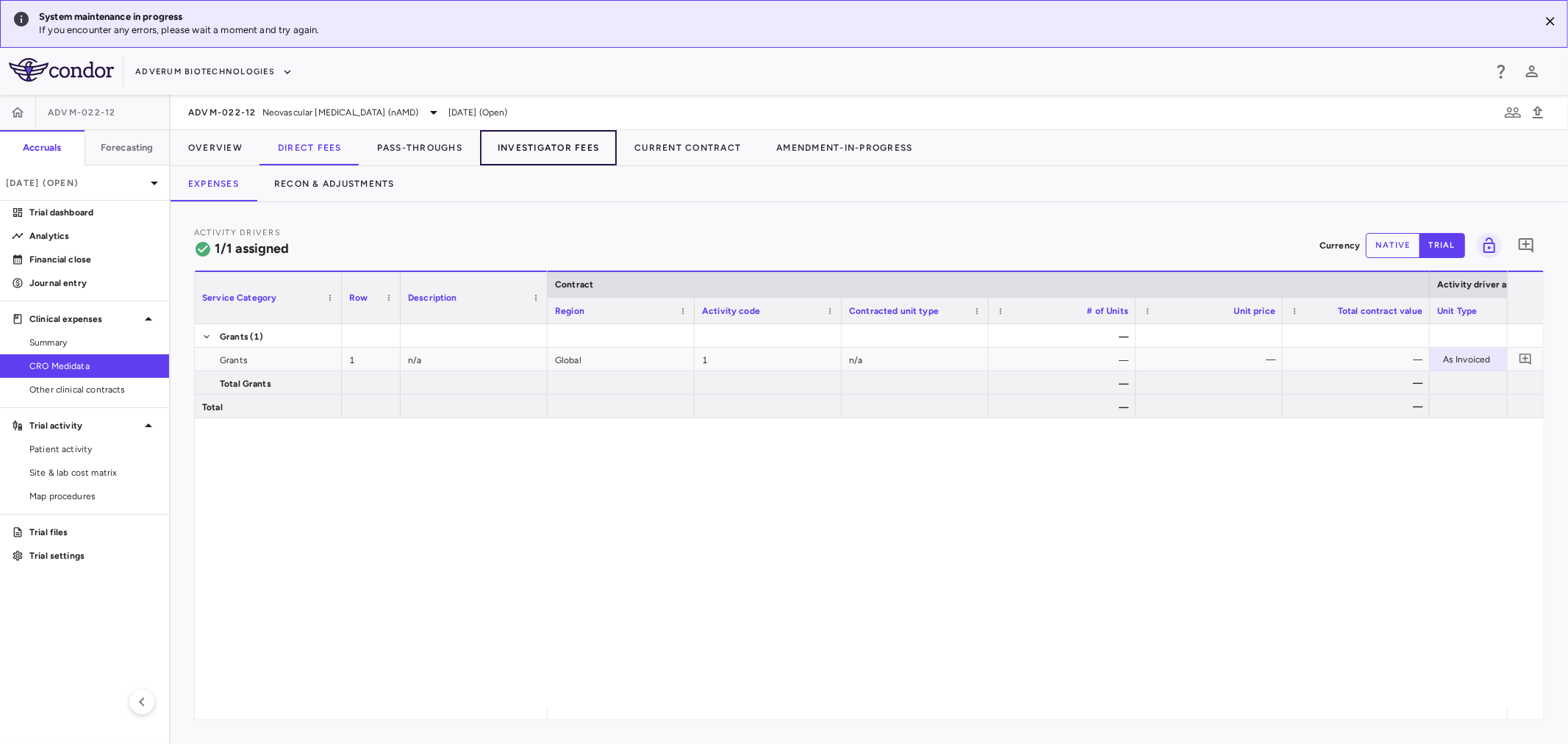
click at [585, 151] on button "Investigator Fees" at bounding box center [548, 148] width 137 height 36
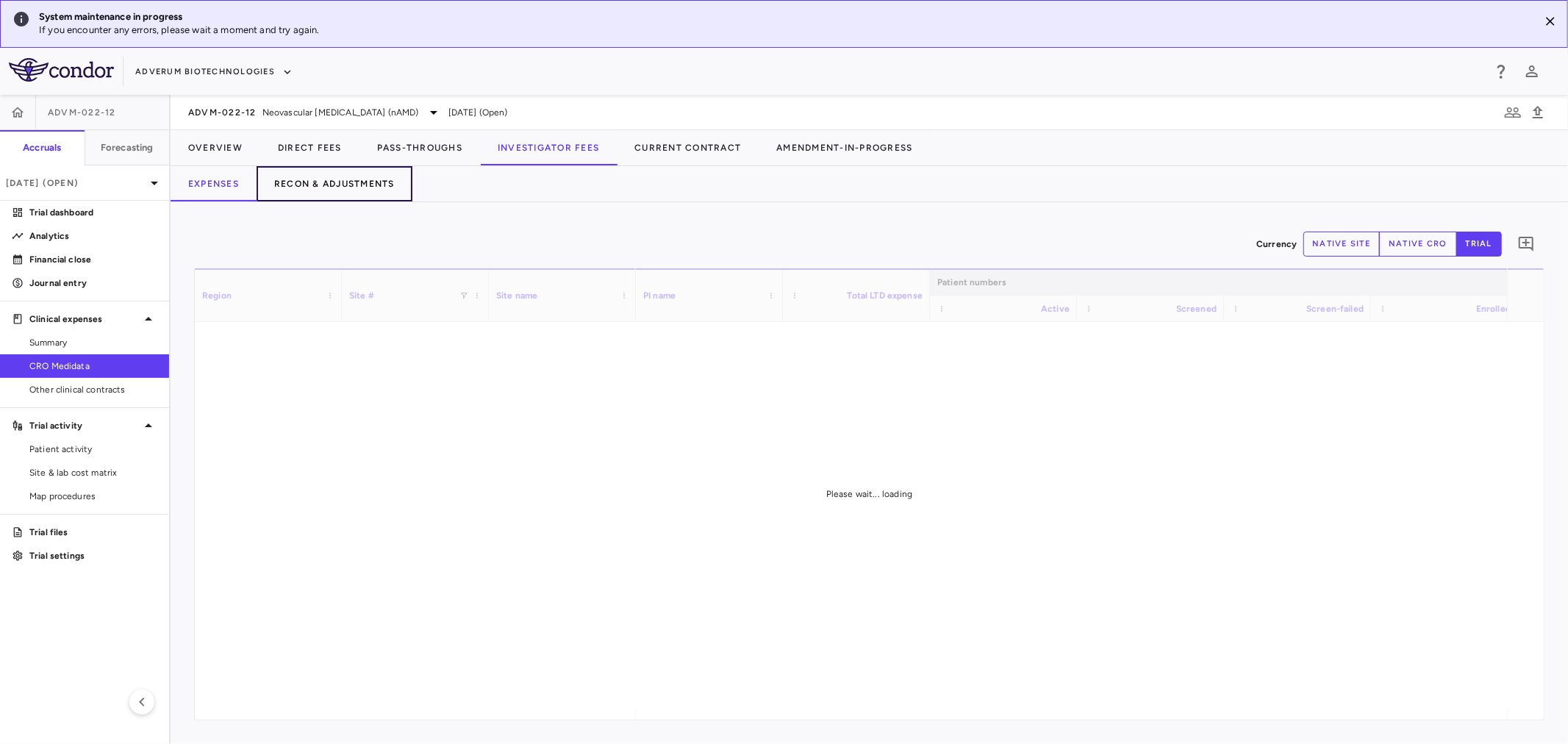
click at [304, 185] on button "Recon & Adjustments" at bounding box center [334, 184] width 156 height 36
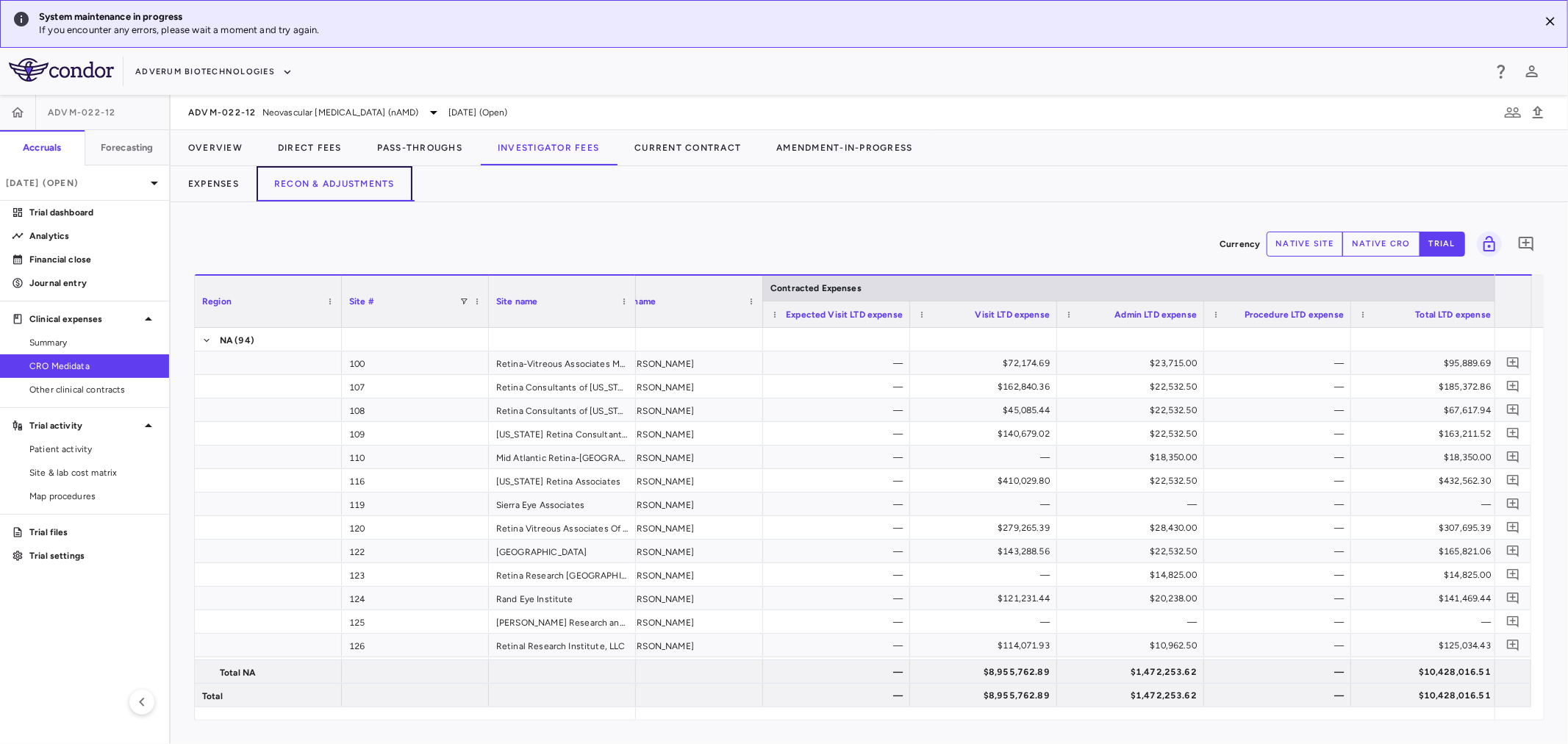
scroll to position [0, 49]
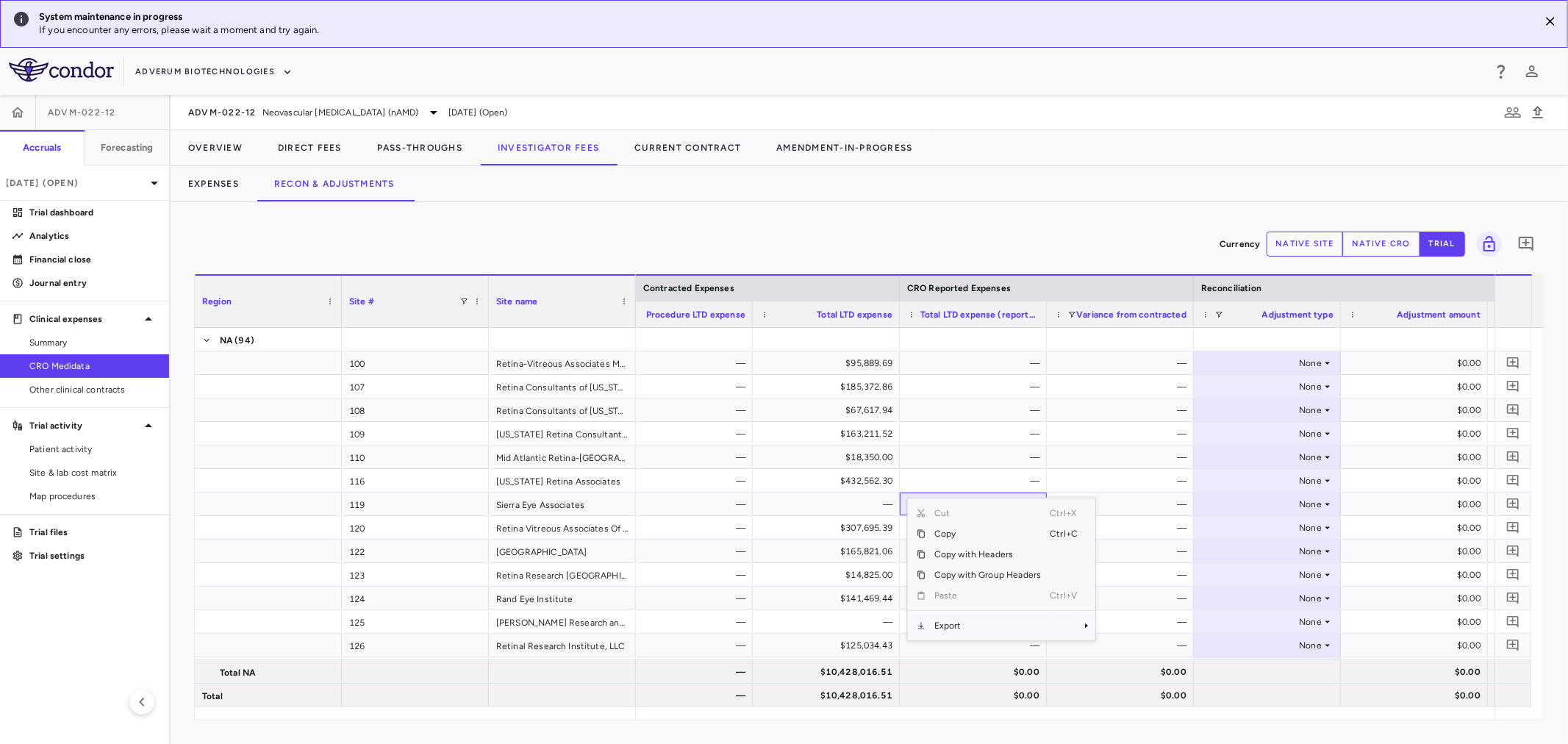
click at [952, 616] on span "Export" at bounding box center [988, 626] width 124 height 20
click at [1113, 648] on span "Excel Export" at bounding box center [1145, 651] width 69 height 20
click at [1541, 116] on icon "button" at bounding box center [1538, 112] width 10 height 13
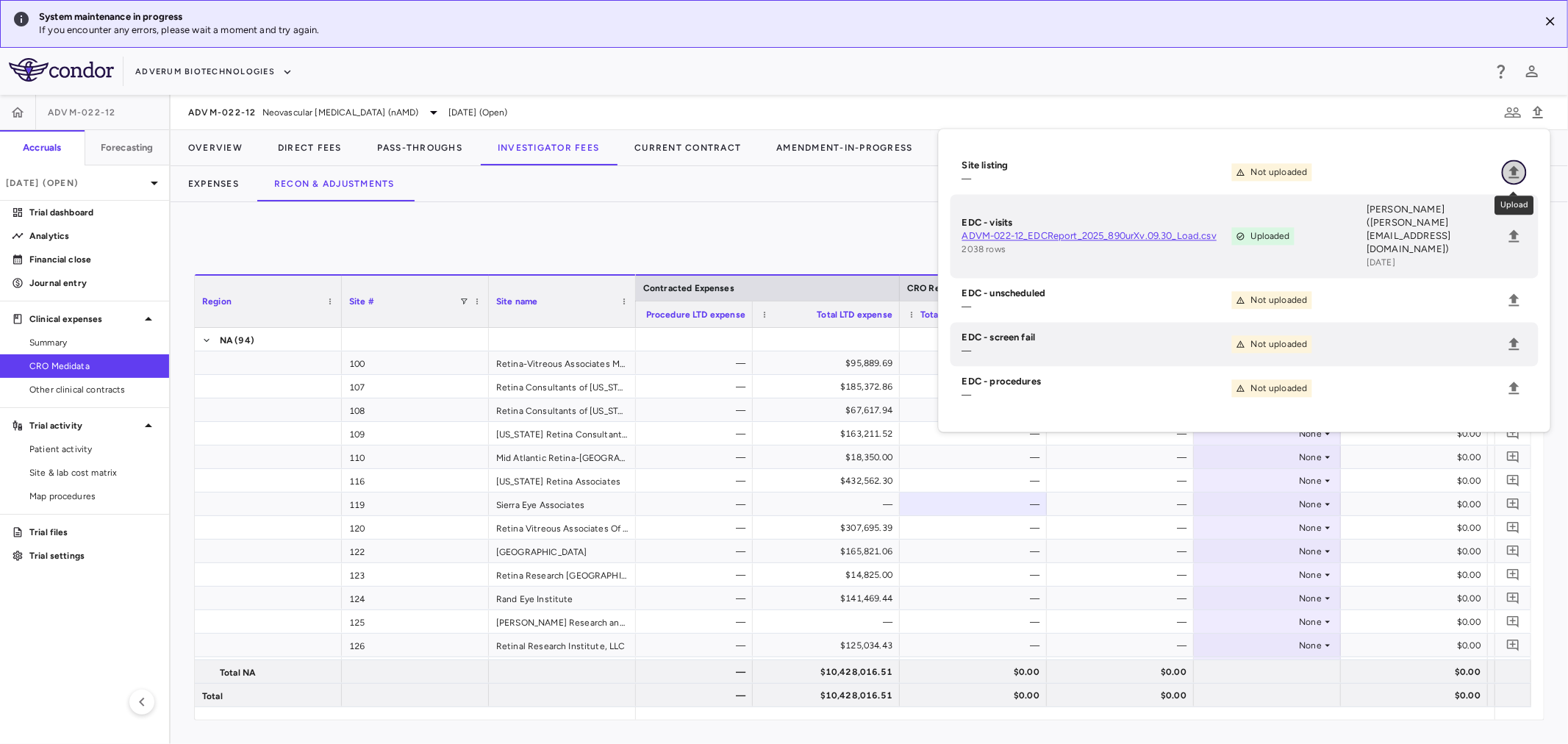
click at [1516, 177] on icon "Upload" at bounding box center [1514, 171] width 10 height 13
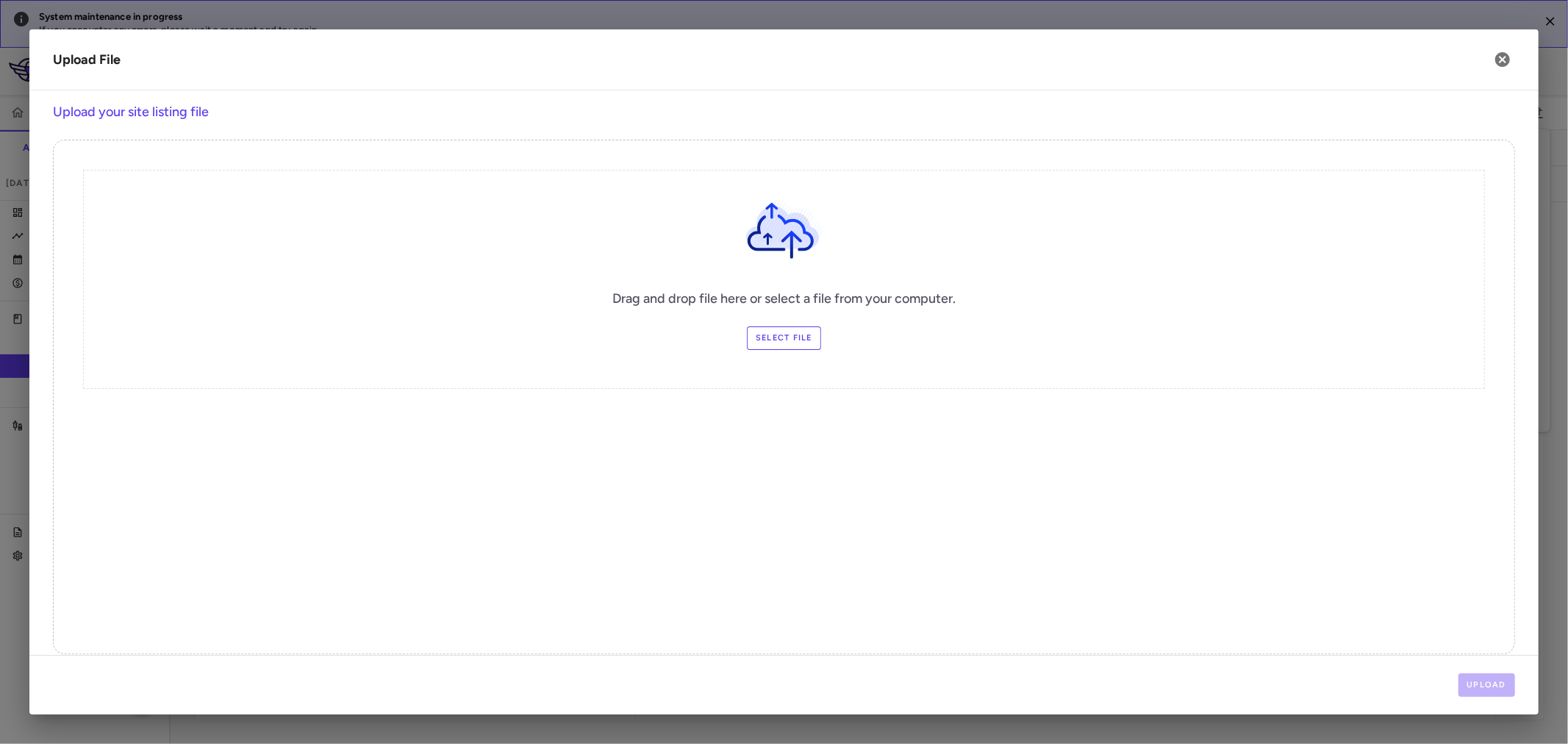
click at [797, 340] on label "Select file" at bounding box center [784, 339] width 74 height 24
click at [0, 0] on input "Select file" at bounding box center [0, 0] width 0 height 0
click at [1495, 692] on button "Upload" at bounding box center [1487, 686] width 58 height 24
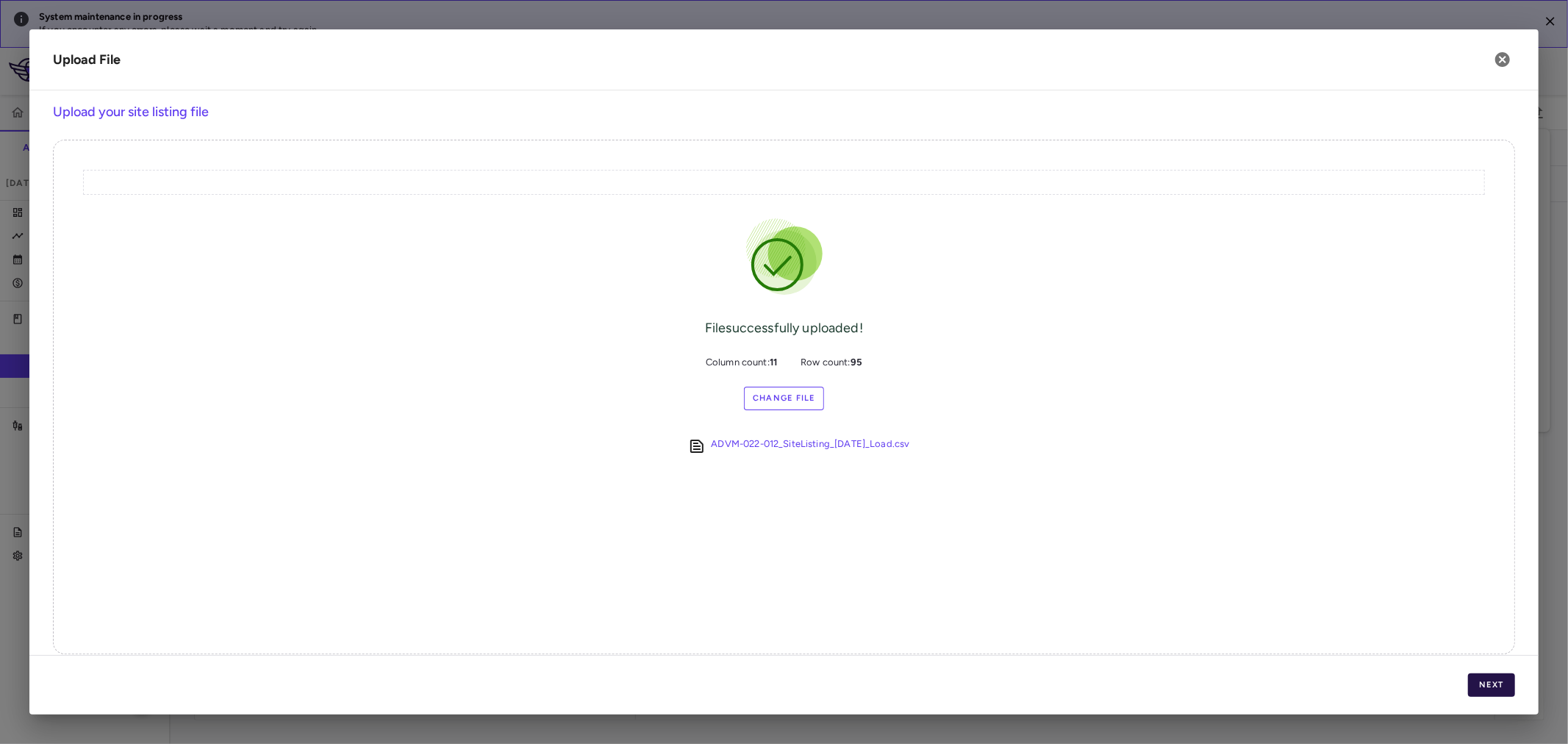
click at [1477, 684] on button "Next" at bounding box center [1492, 686] width 47 height 24
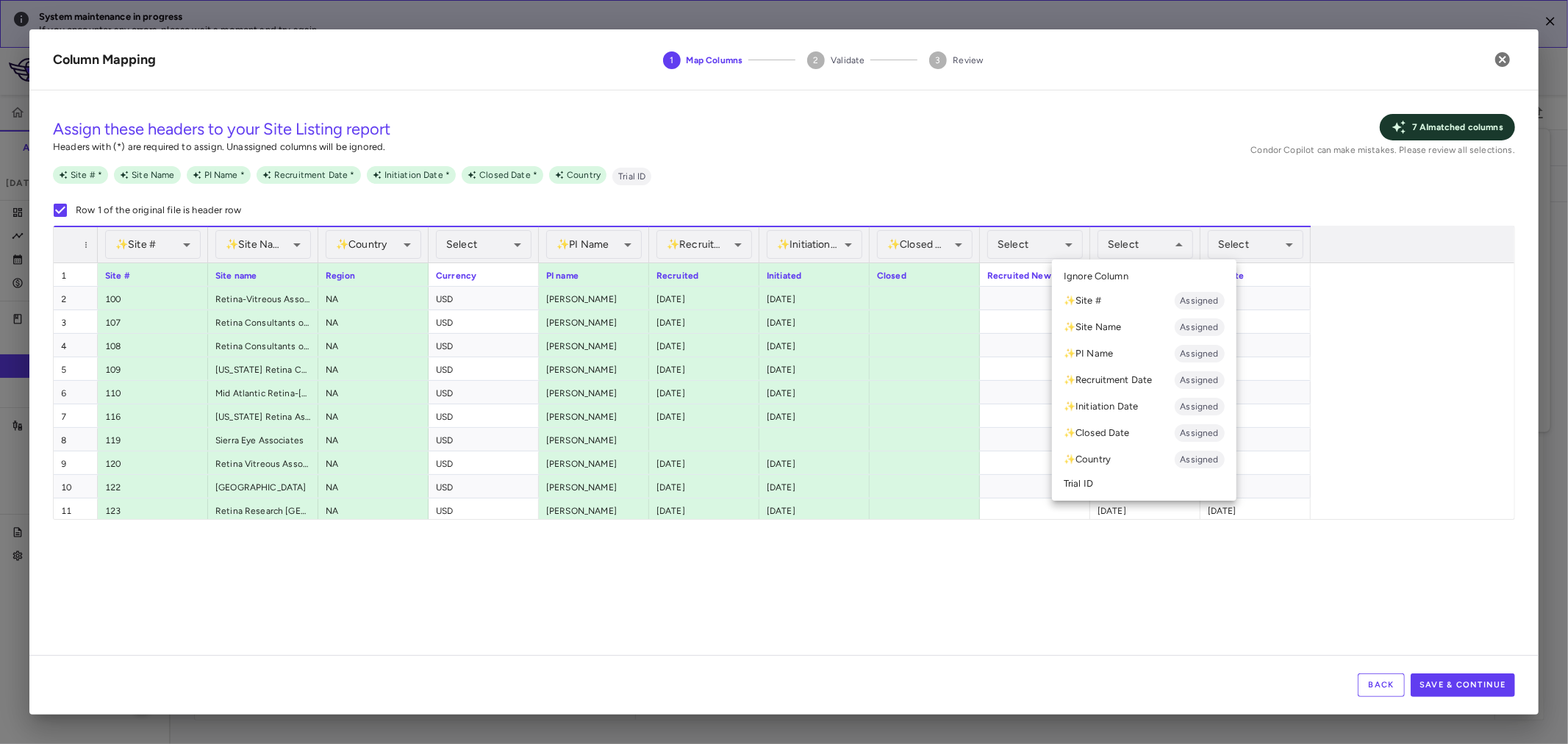
click at [1136, 410] on li "✨ Initiation Date Assigned" at bounding box center [1144, 406] width 184 height 26
click at [1142, 410] on li "✨ Initiation Date Assigned" at bounding box center [1144, 406] width 184 height 26
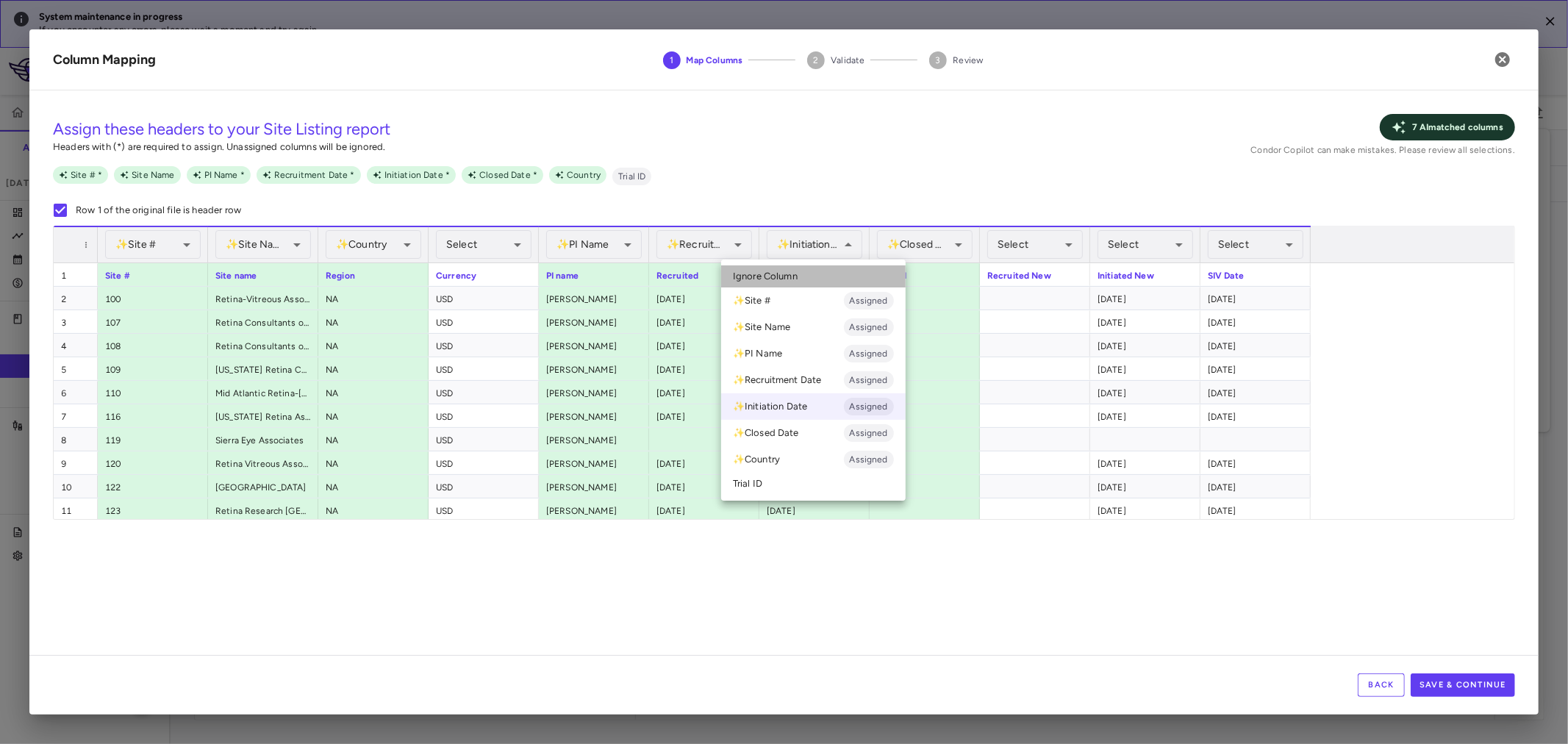
click at [798, 283] on li "Ignore Column" at bounding box center [813, 277] width 184 height 22
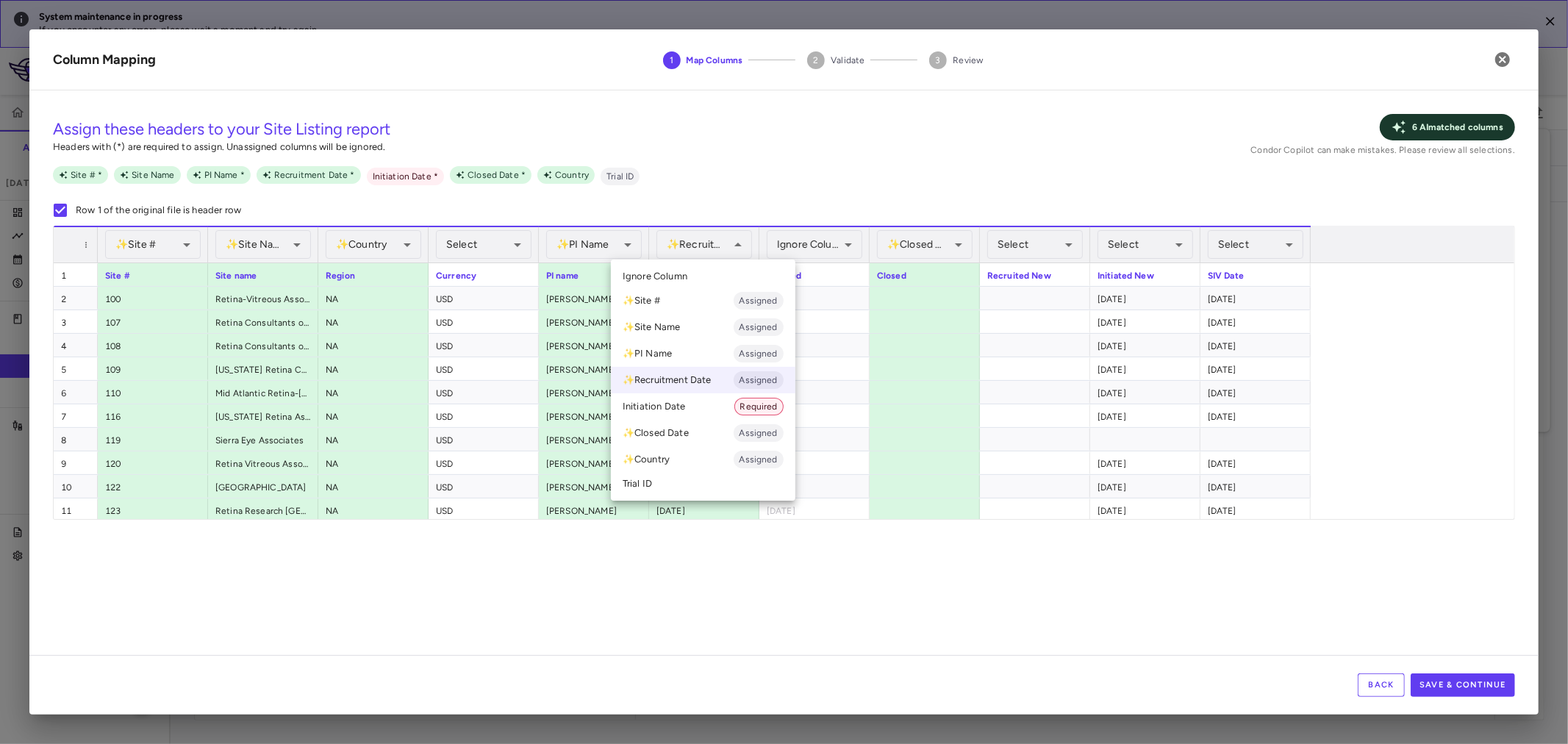
click at [715, 278] on li "Ignore Column" at bounding box center [703, 277] width 184 height 22
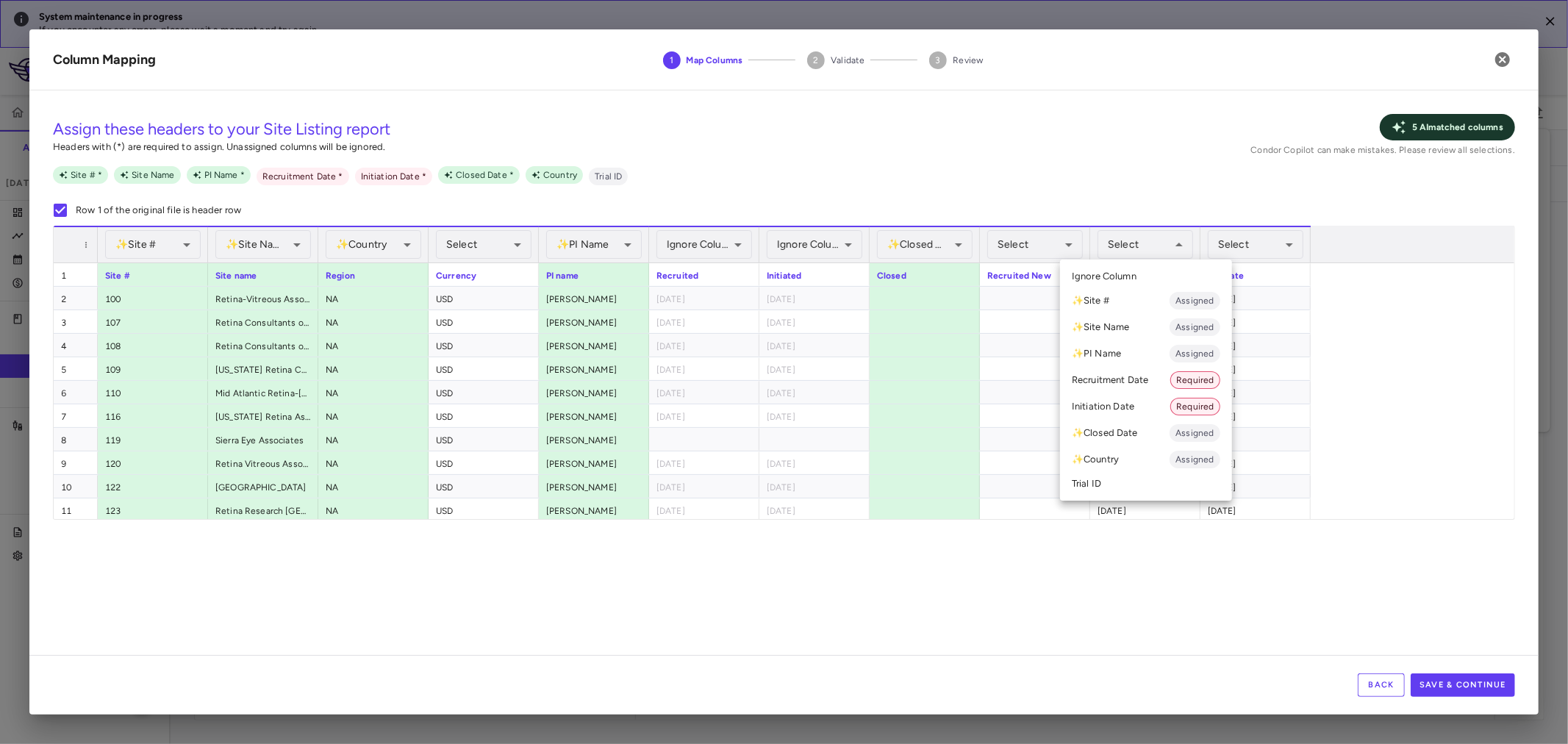
click at [1141, 409] on li "Initiation Date Required" at bounding box center [1146, 406] width 172 height 26
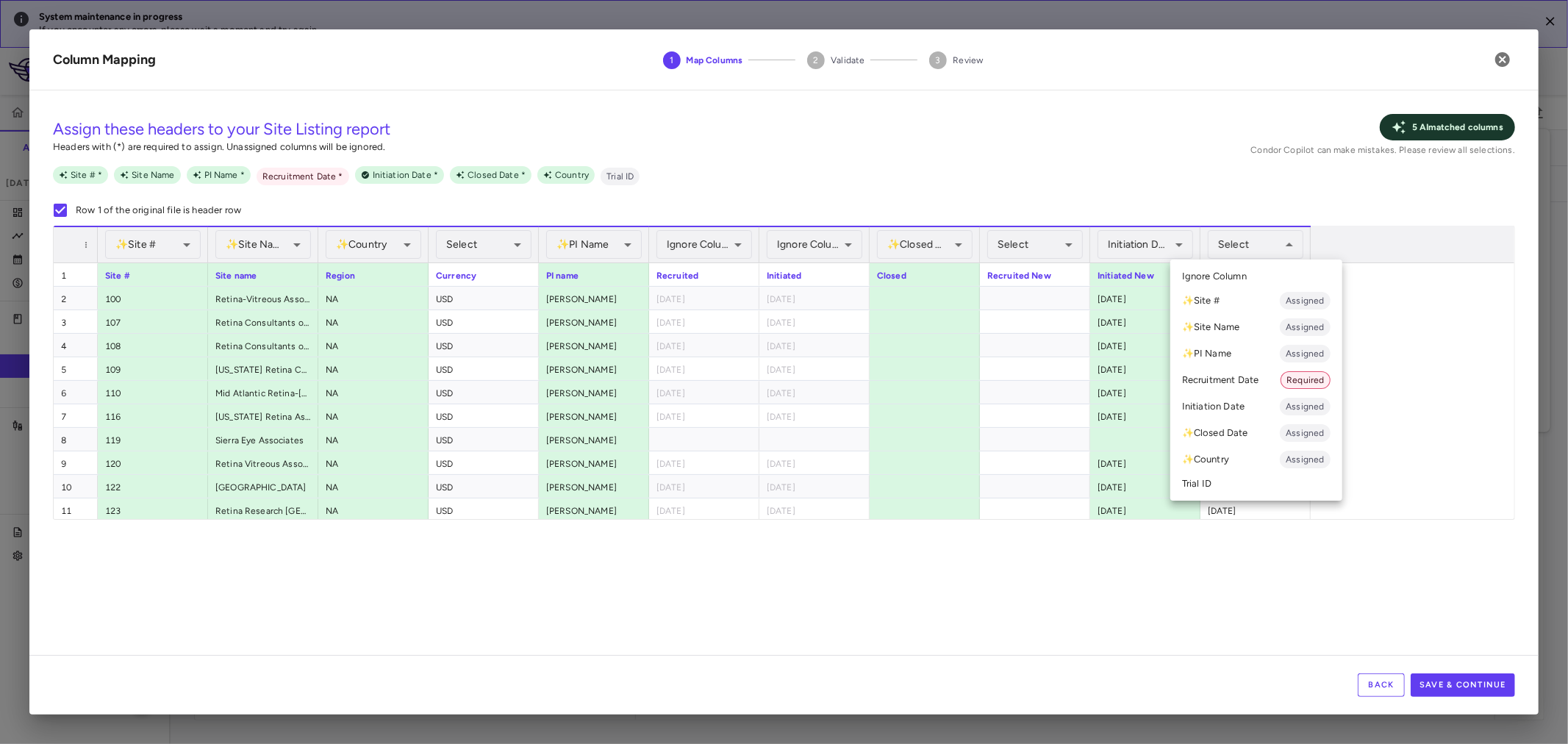
click at [719, 257] on div at bounding box center [784, 372] width 1568 height 744
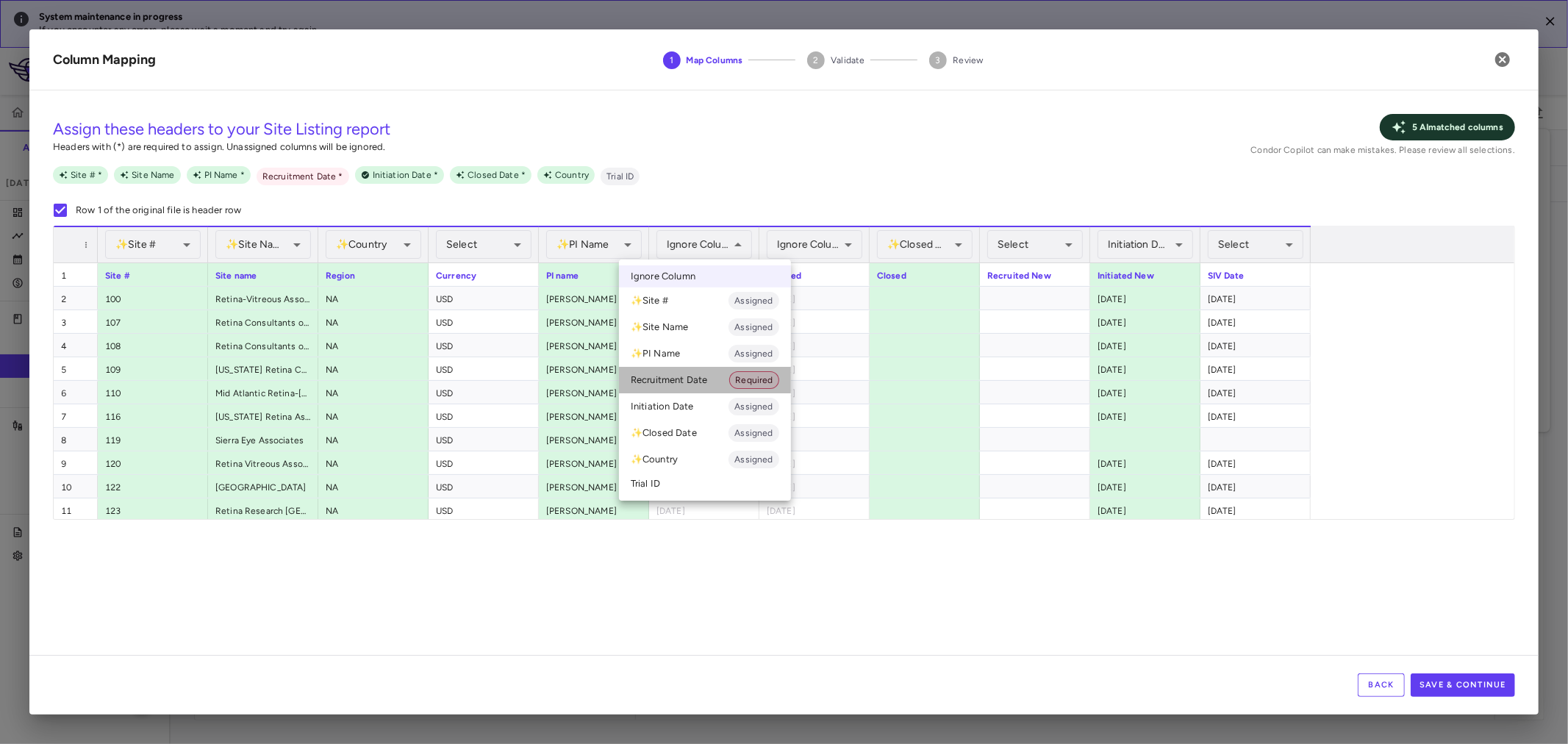
click at [686, 372] on li "Recruitment Date Required" at bounding box center [704, 379] width 172 height 26
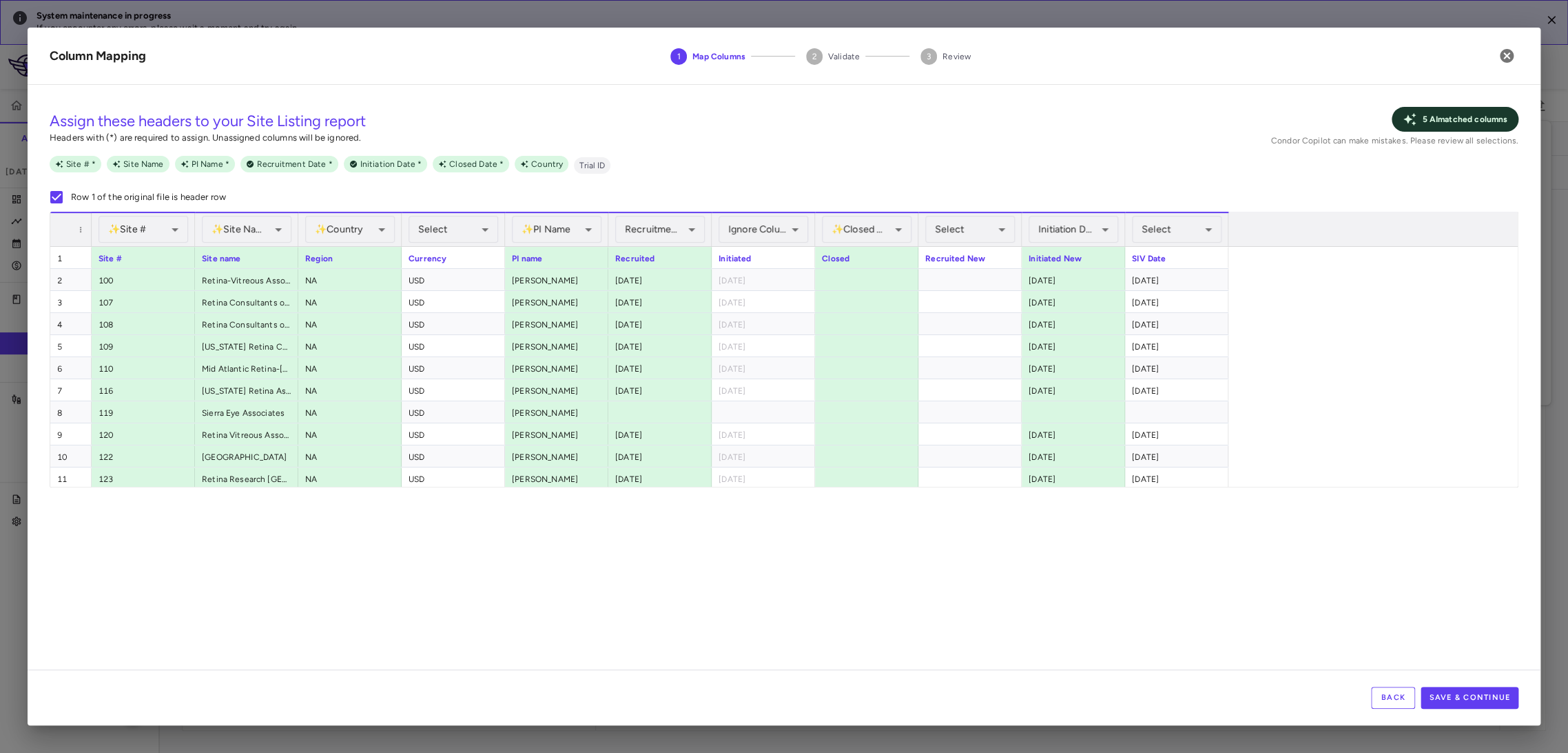
scroll to position [0, 579]
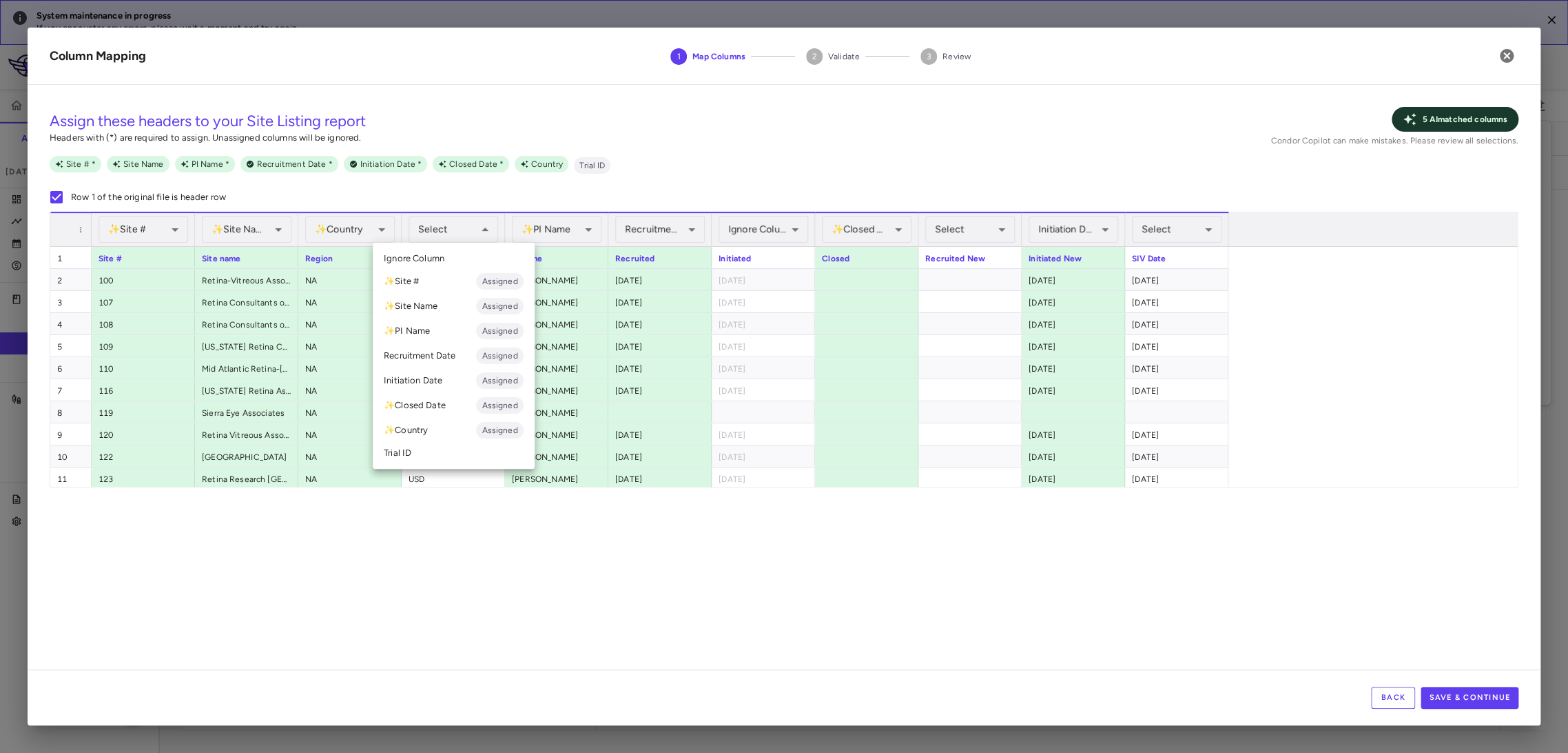
click at [501, 544] on div at bounding box center [784, 376] width 1568 height 753
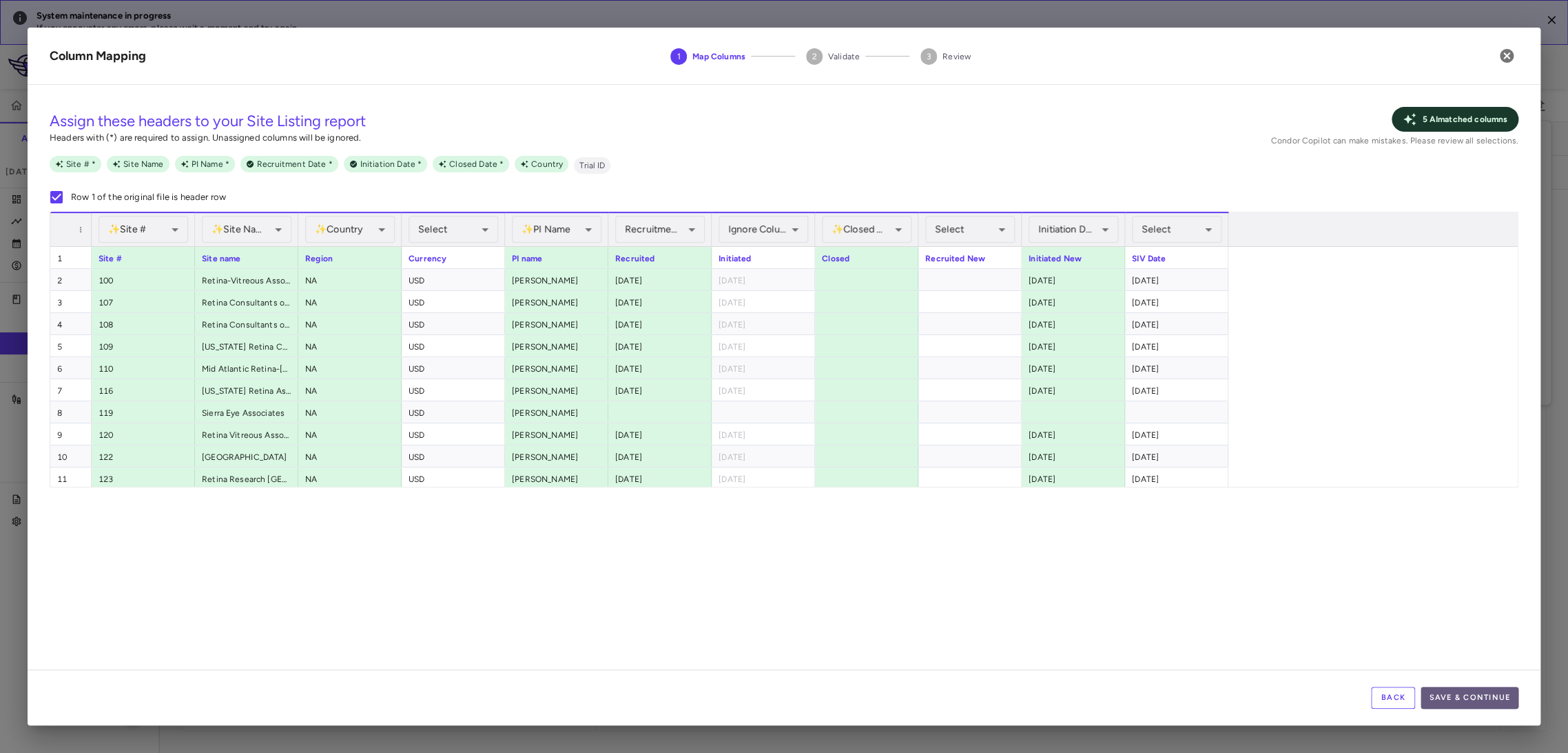
click at [1455, 701] on button "Save & Continue" at bounding box center [1469, 697] width 98 height 22
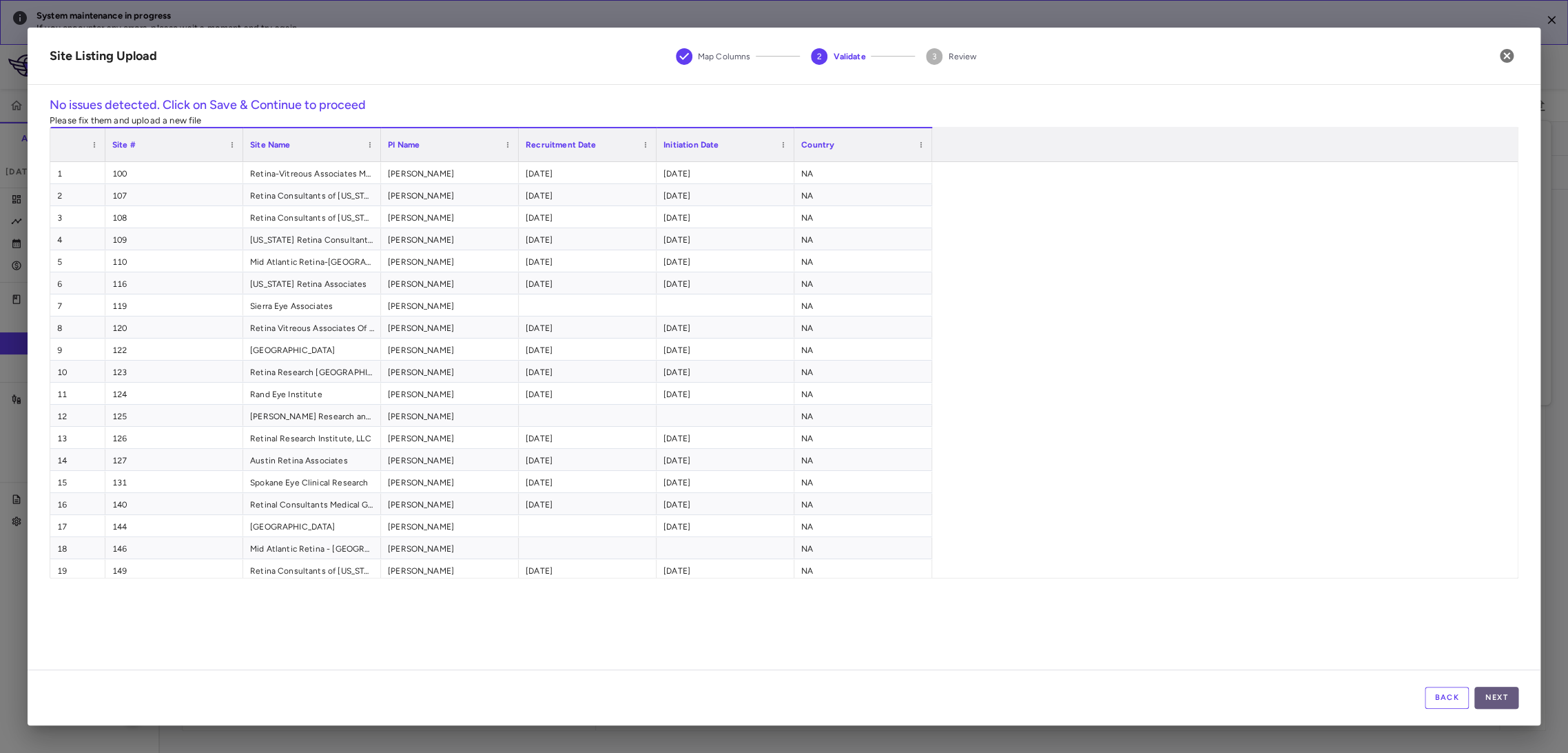
click at [1497, 699] on button "Next" at bounding box center [1497, 697] width 44 height 22
click at [1497, 698] on button "Save" at bounding box center [1497, 697] width 44 height 22
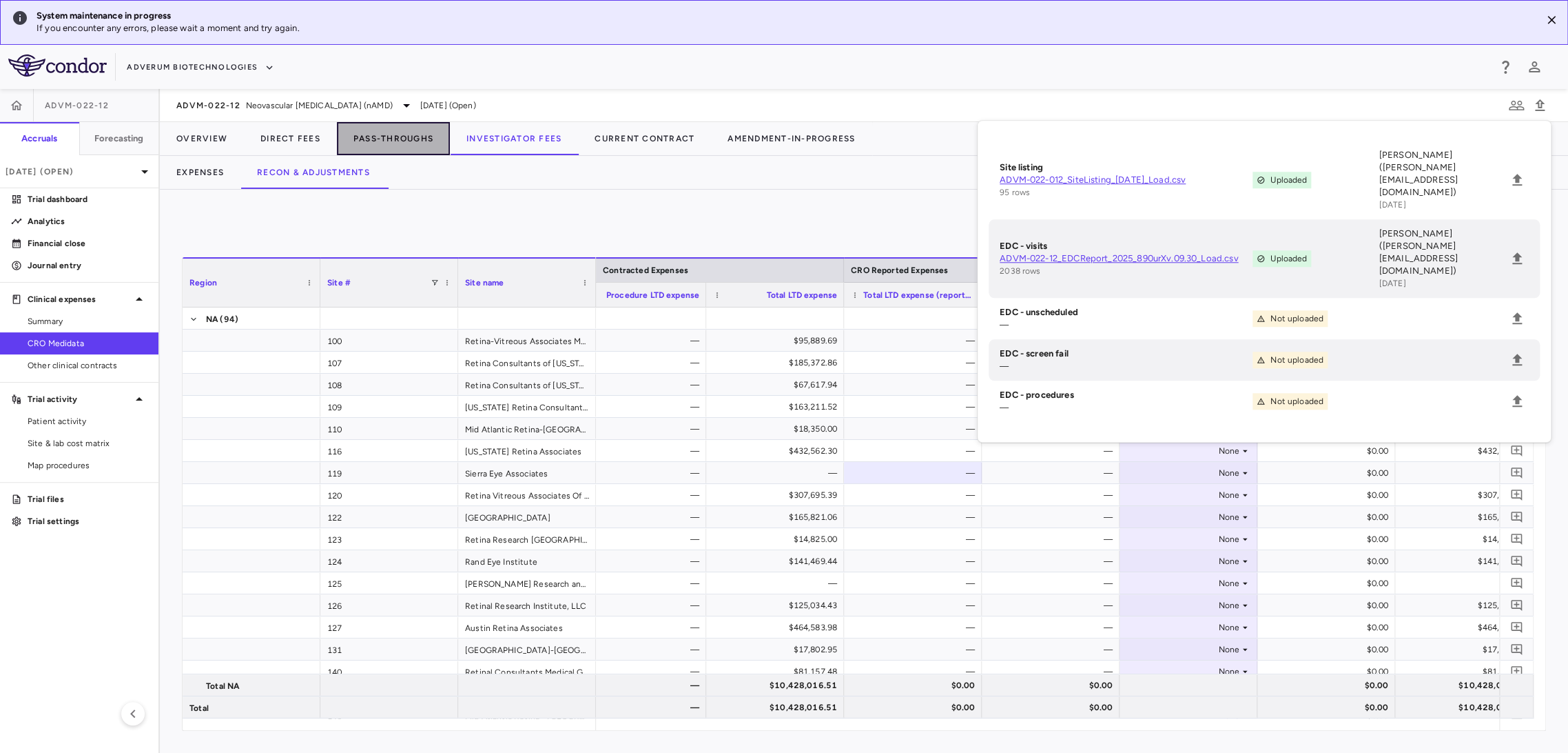
click at [431, 140] on button "Pass-Throughs" at bounding box center [393, 139] width 113 height 33
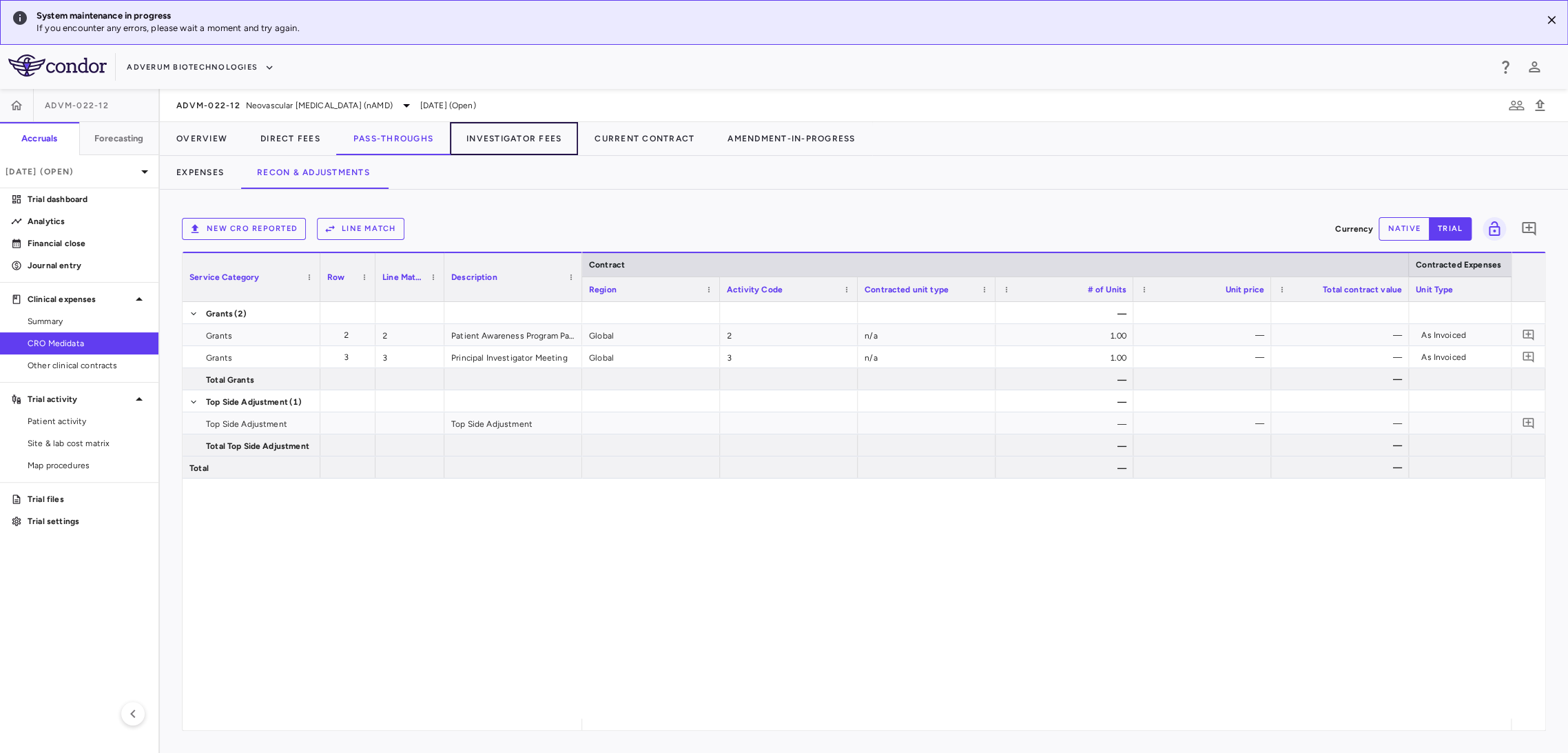
click at [513, 147] on button "Investigator Fees" at bounding box center [514, 139] width 128 height 33
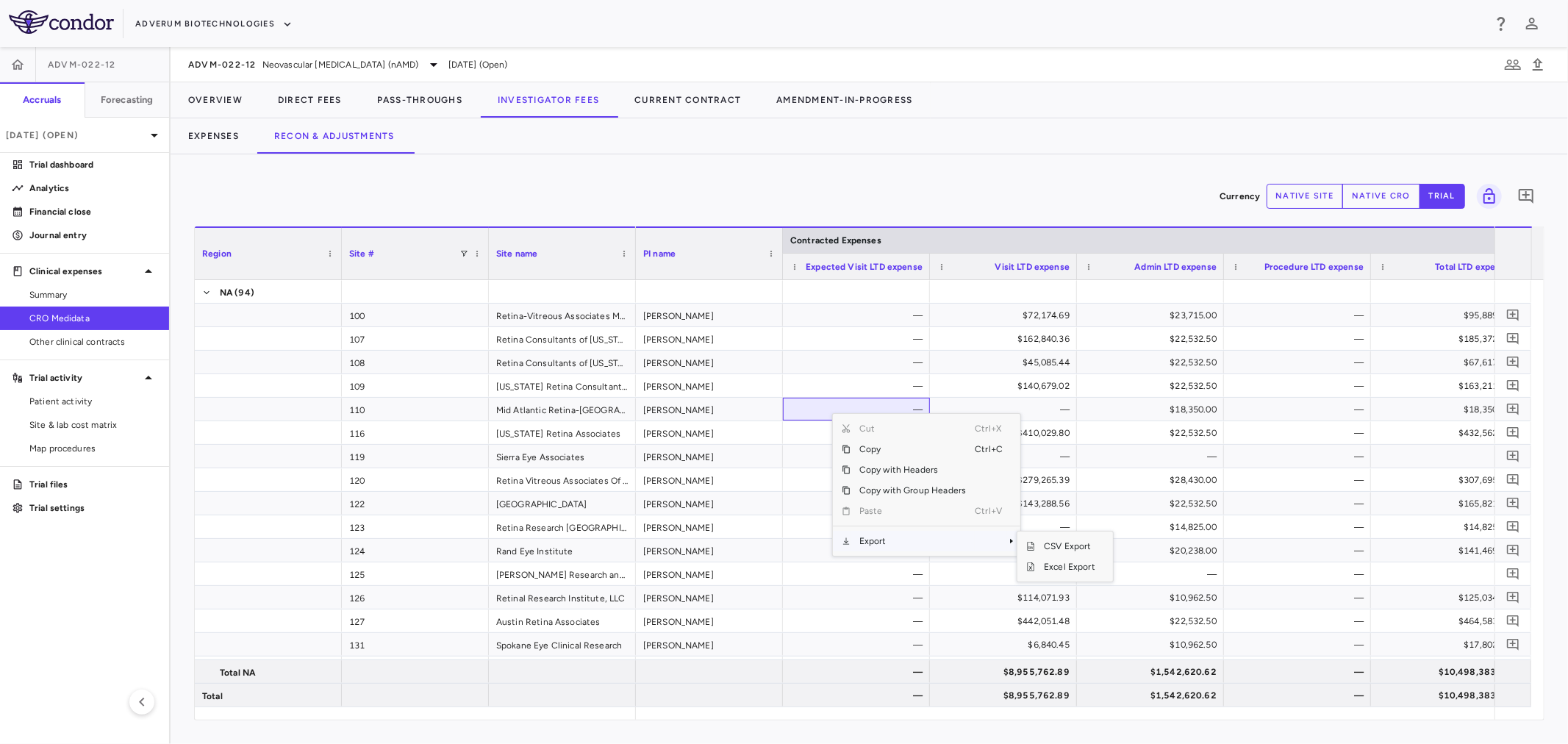
click at [899, 540] on span "Export" at bounding box center [912, 541] width 124 height 20
click at [1059, 561] on span "Excel Export" at bounding box center [1070, 567] width 69 height 20
